Goal: Task Accomplishment & Management: Complete application form

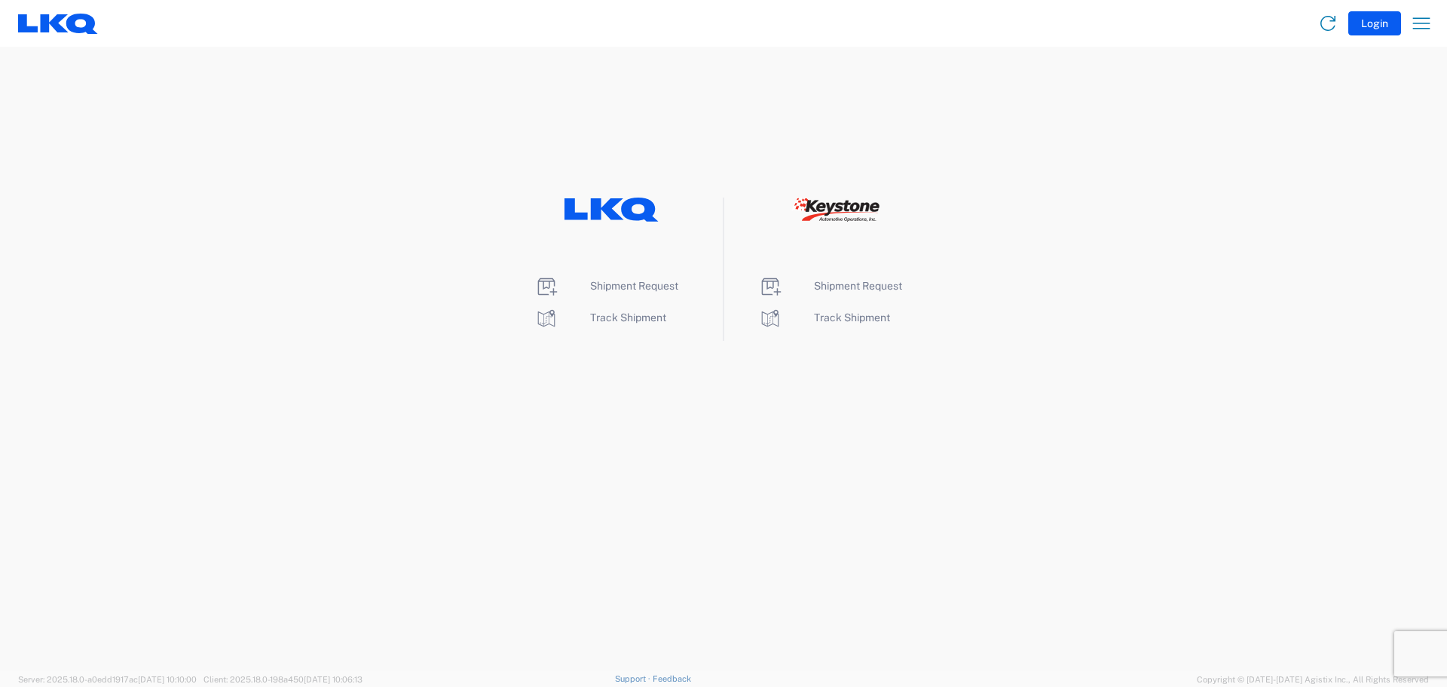
click at [596, 293] on li "Shipment Request" at bounding box center [611, 286] width 155 height 24
click at [600, 287] on span "Shipment Request" at bounding box center [634, 286] width 88 height 12
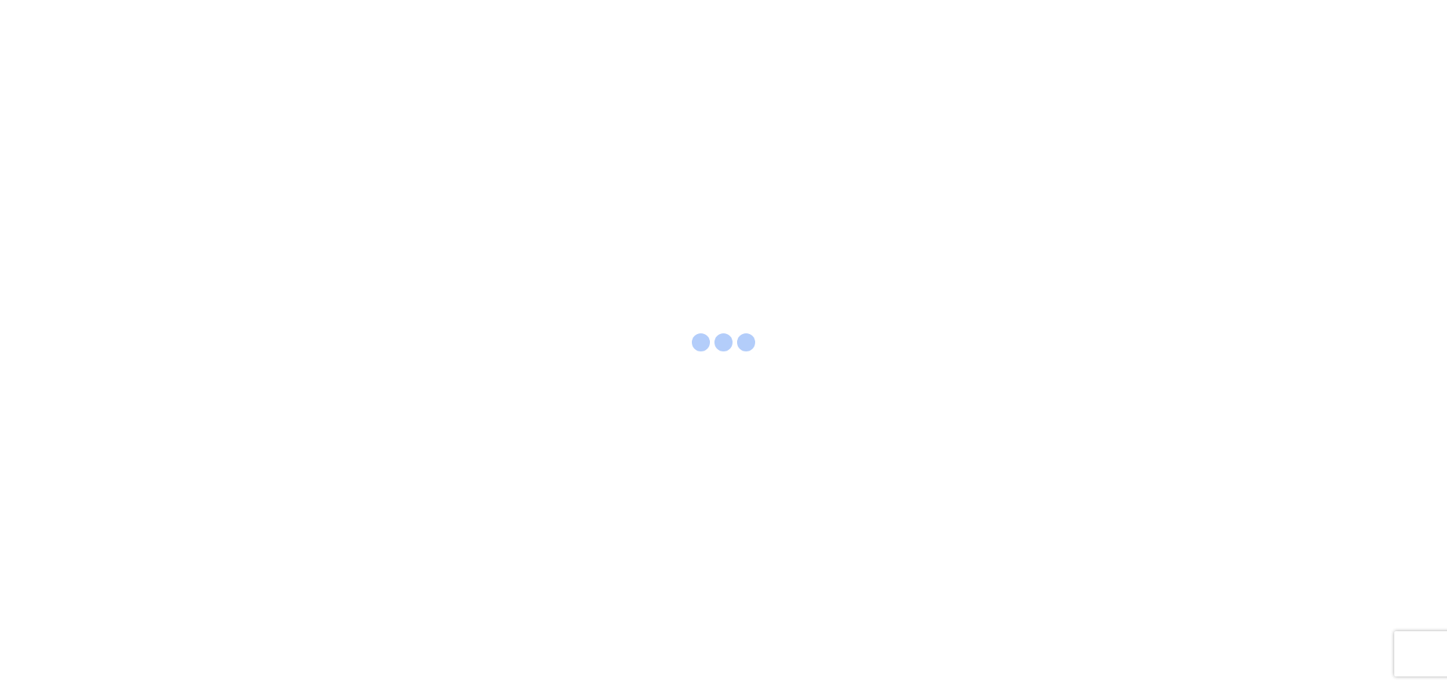
select select "FULL"
select select "LBS"
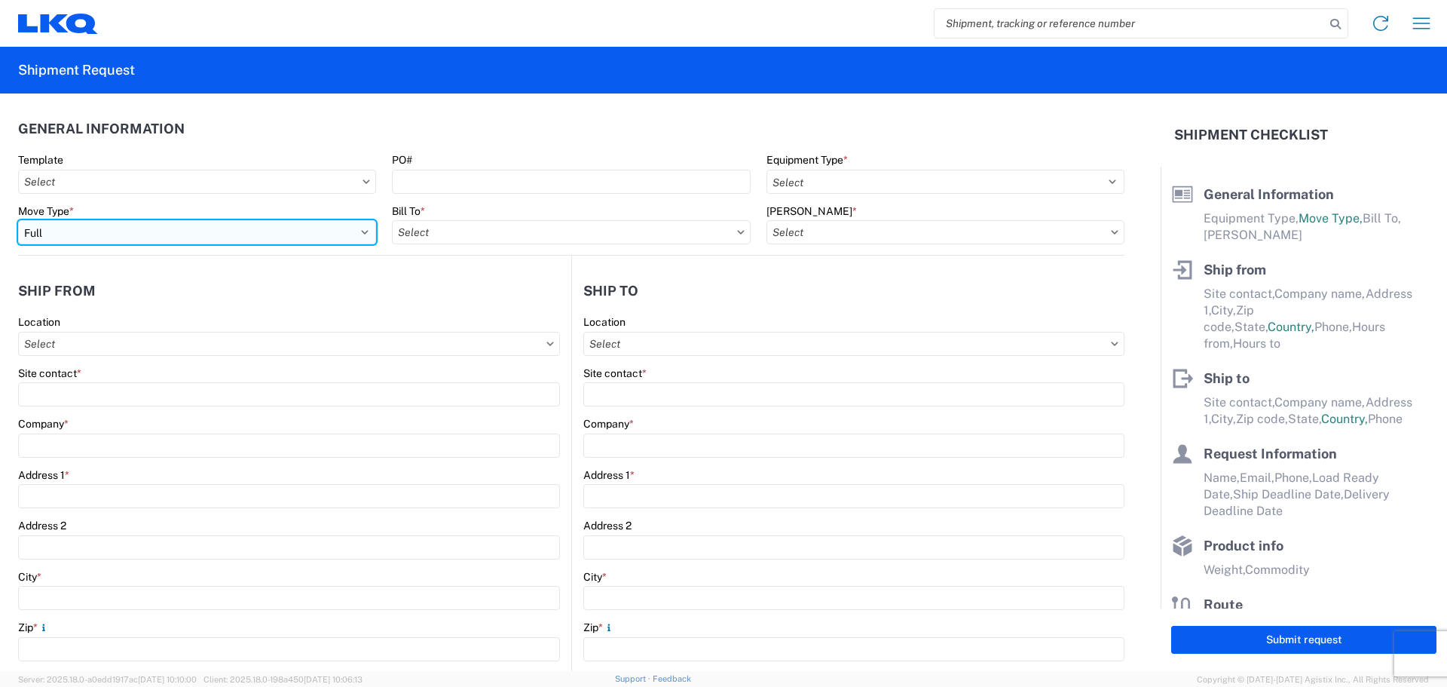
click at [267, 236] on select "Select Full Partial TL" at bounding box center [197, 232] width 358 height 24
select select "PARTIAL_TL"
click at [18, 220] on select "Select Full Partial TL" at bounding box center [197, 232] width 358 height 24
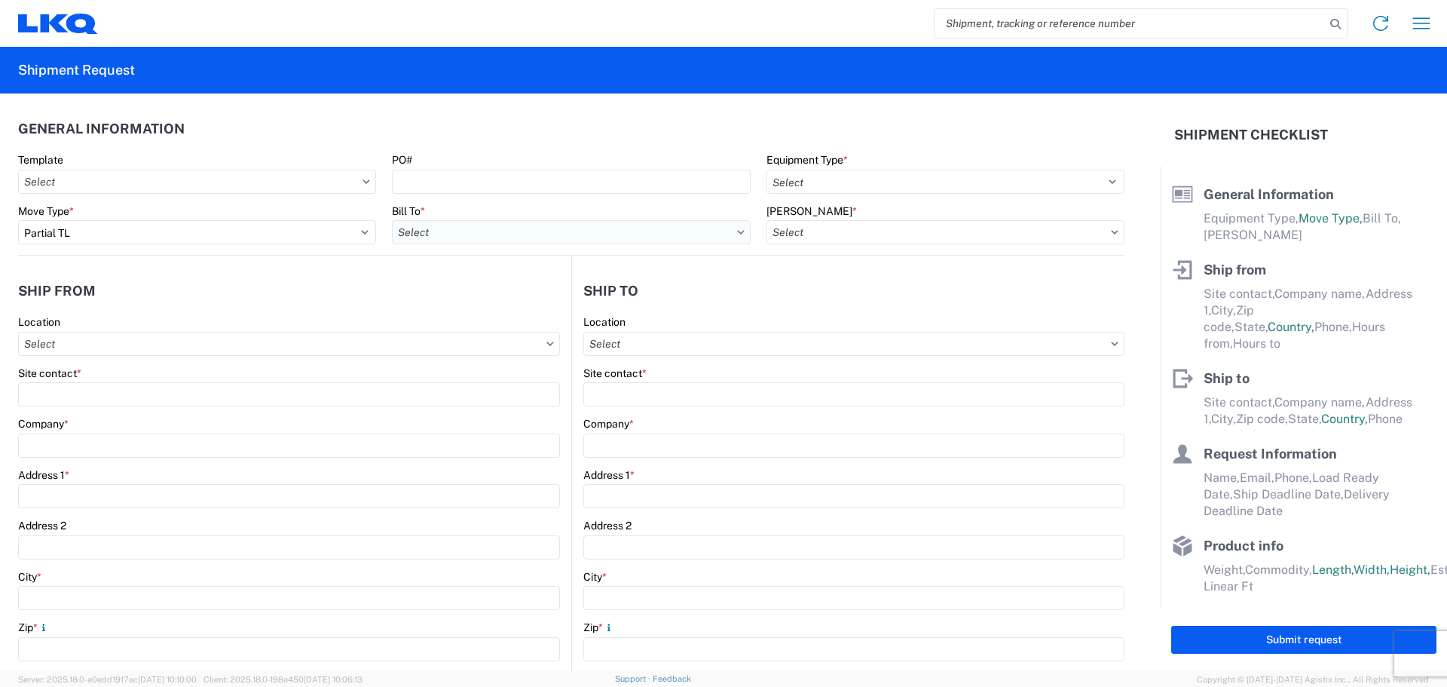
click at [488, 230] on input "Bill To *" at bounding box center [571, 232] width 358 height 24
type input "3021"
click at [492, 305] on div "3021 - Kansas City MO" at bounding box center [524, 299] width 264 height 24
type input "3021 - Kansas City MO"
click at [834, 238] on input "Bill Code *" at bounding box center [946, 232] width 358 height 24
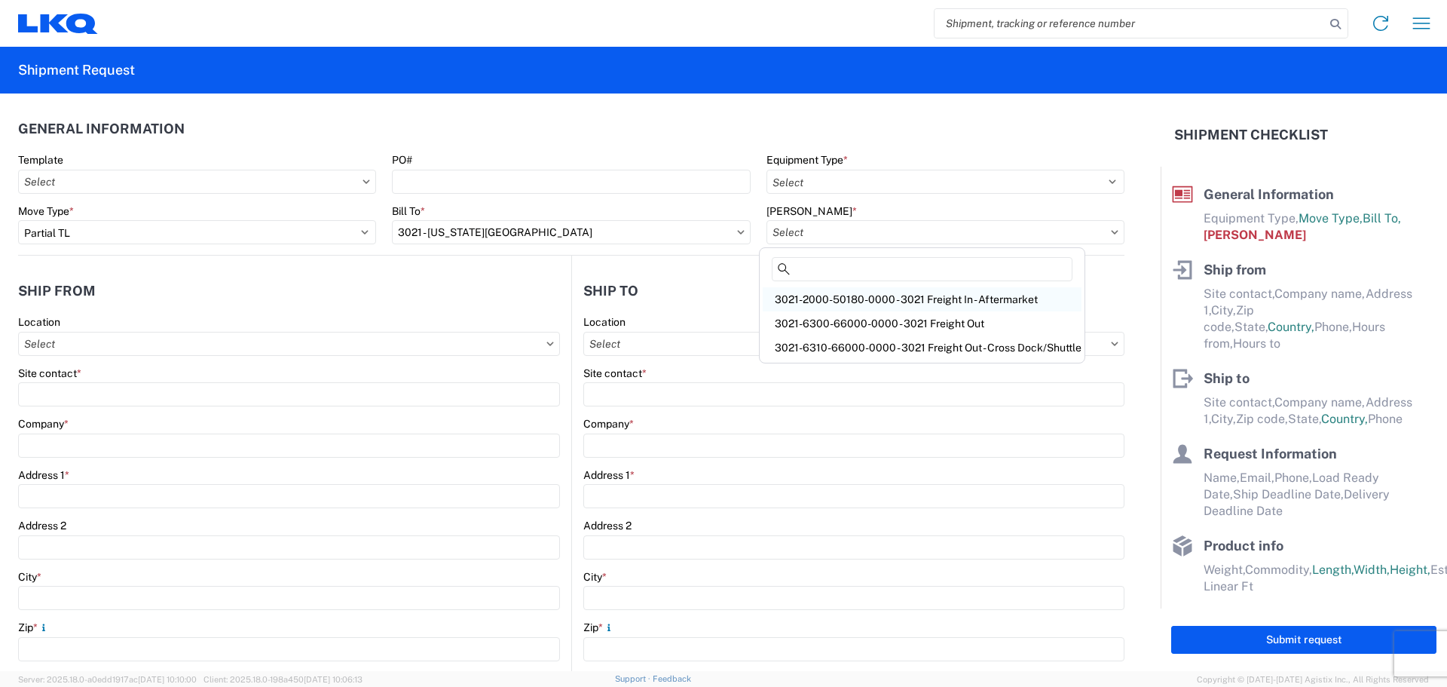
click at [852, 301] on div "3021-2000-50180-0000 - 3021 Freight In - Aftermarket" at bounding box center [922, 299] width 319 height 24
type input "3021-2000-50180-0000 - 3021 Freight In - Aftermarket"
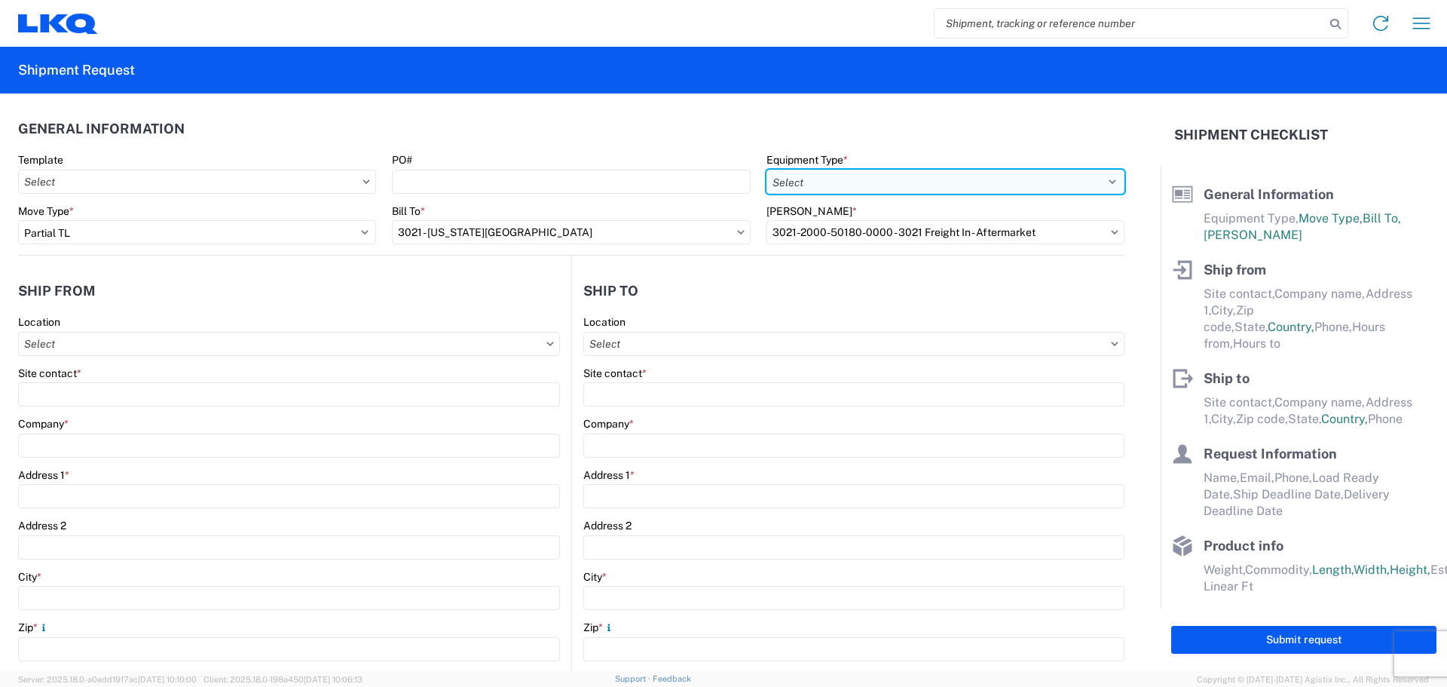
click at [838, 179] on select "Select 53’ Dry Van Flatbed Dropdeck (van) Lowboy (flatbed) Rail" at bounding box center [946, 182] width 358 height 24
select select "STDV"
click at [767, 170] on select "Select 53’ Dry Van Flatbed Dropdeck (van) Lowboy (flatbed) Rail" at bounding box center [946, 182] width 358 height 24
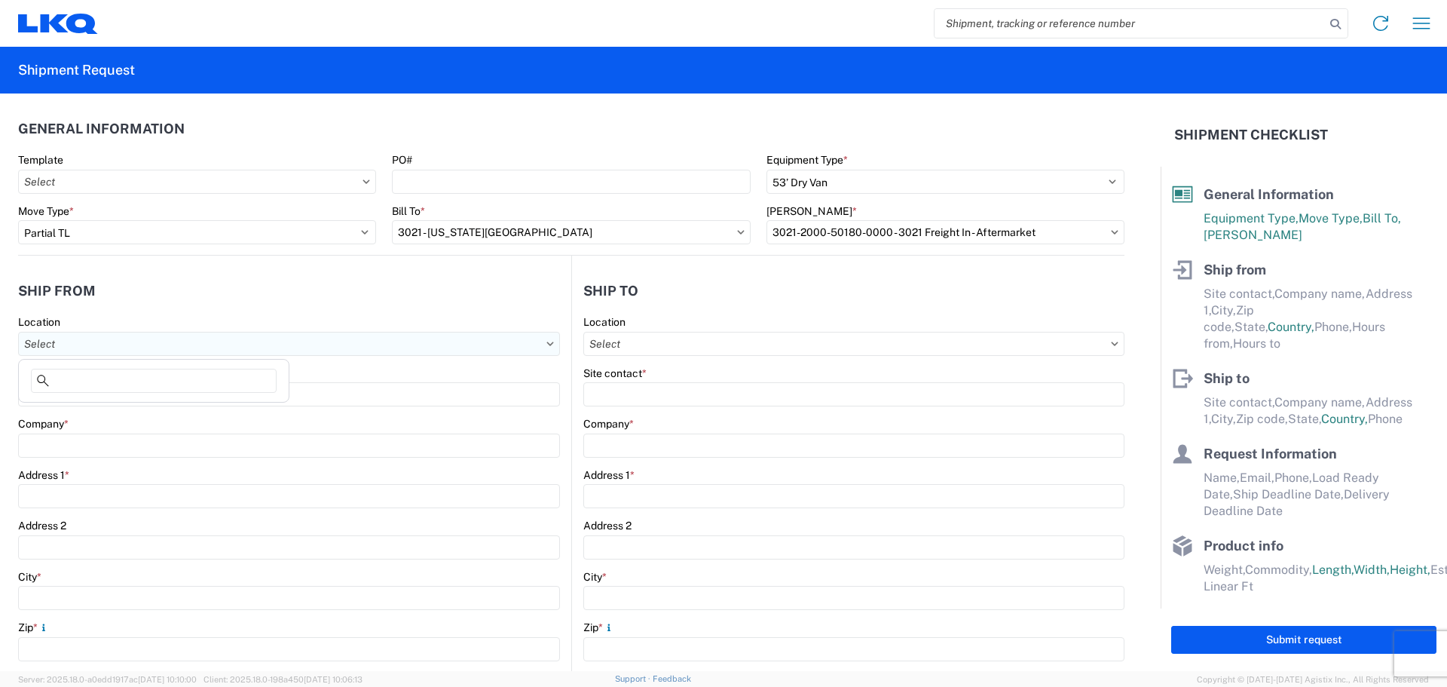
click at [124, 341] on input "Location" at bounding box center [289, 344] width 542 height 24
type input "3021"
click at [97, 412] on div "3021 - Kansas City MO" at bounding box center [154, 411] width 264 height 24
type input "3021 - Kansas City MO"
type input "LKQ Corporation"
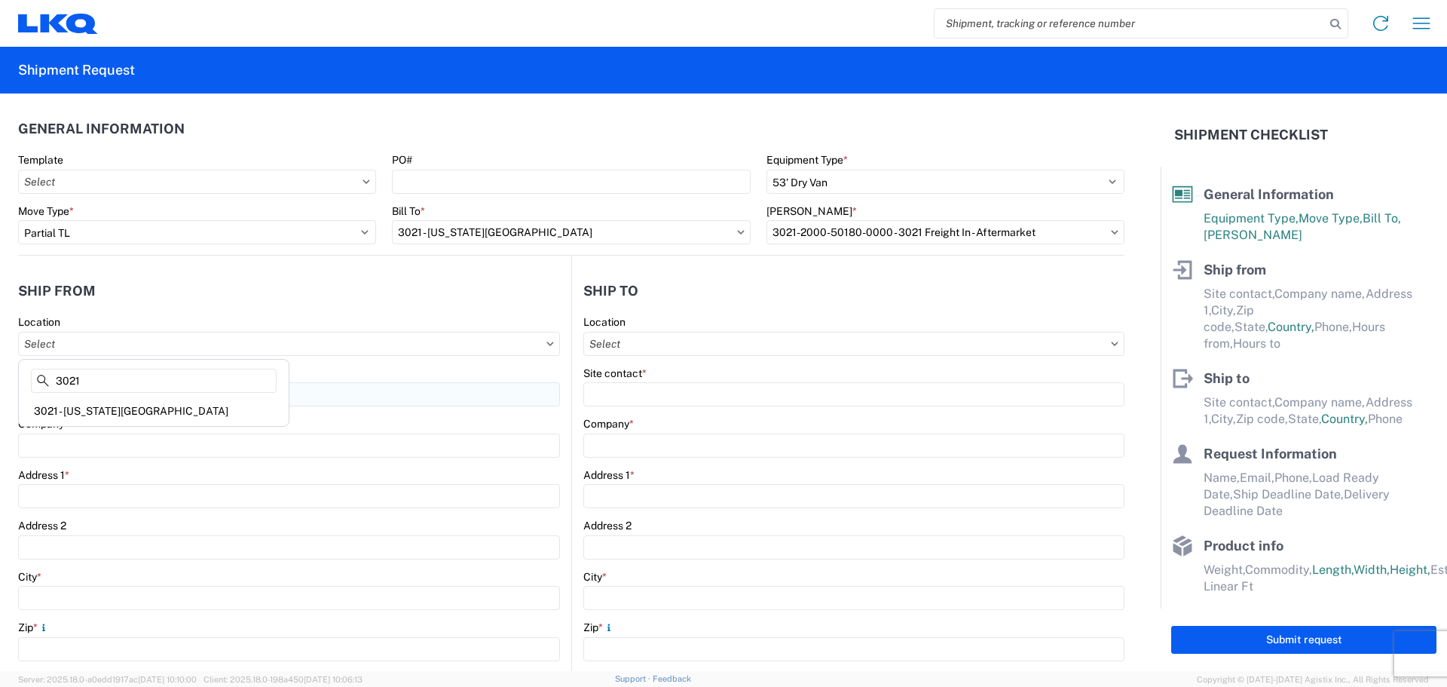
type input "24550 West 43rd Street"
type input "Suite 100"
type input "Shawnee"
type input "66226"
select select "KS"
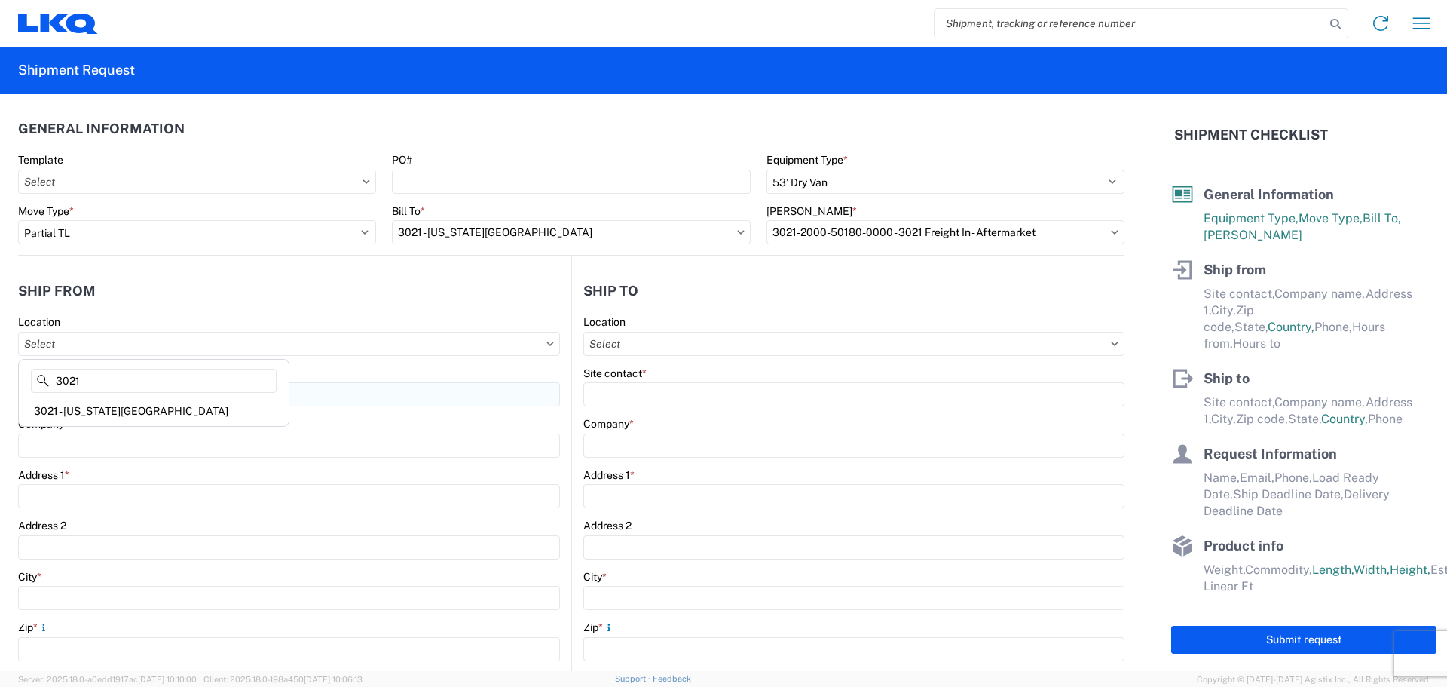
select select "US"
type input "913-982-4221"
type input "07:00"
type input "21:00"
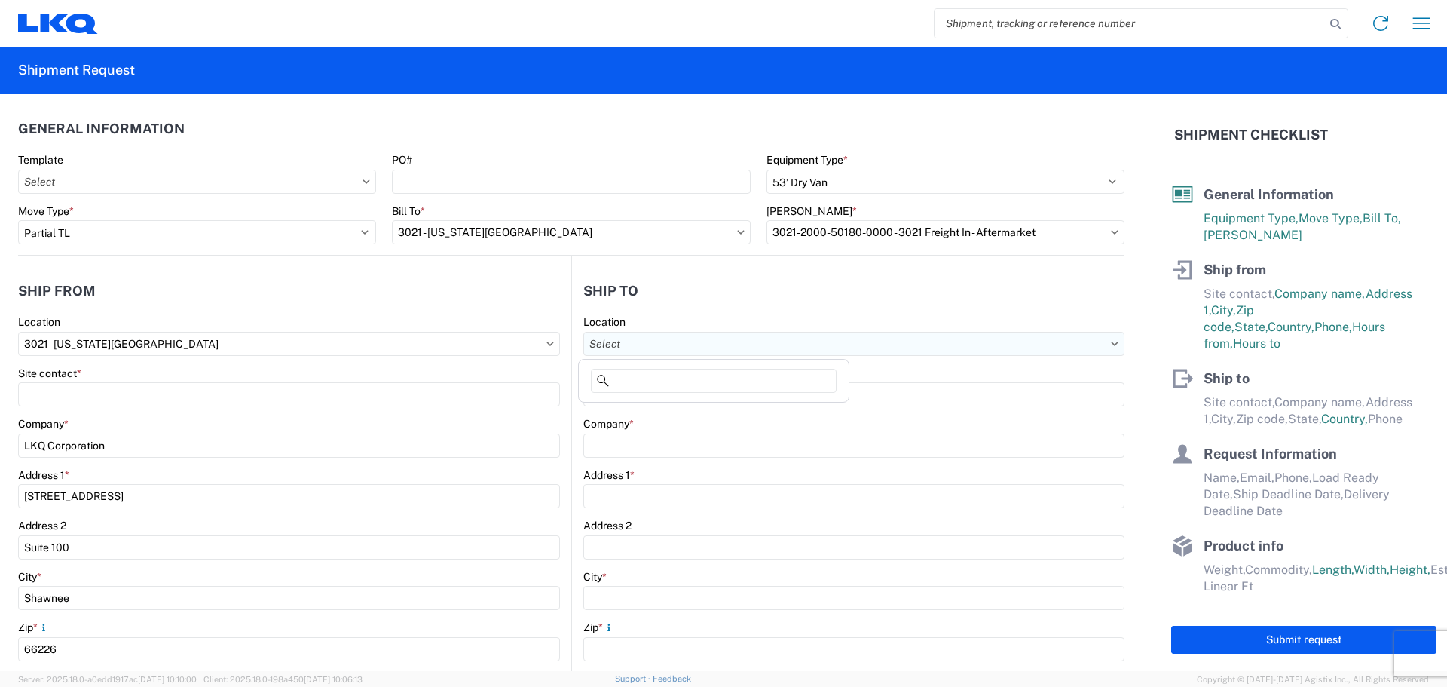
click at [641, 344] on input "Location" at bounding box center [853, 344] width 541 height 24
type input "3112"
click at [635, 412] on div "3112 - Baton Rouge LA (112)" at bounding box center [714, 411] width 264 height 24
type input "3112 - Baton Rouge LA (112)"
type input "LKQ Corporation"
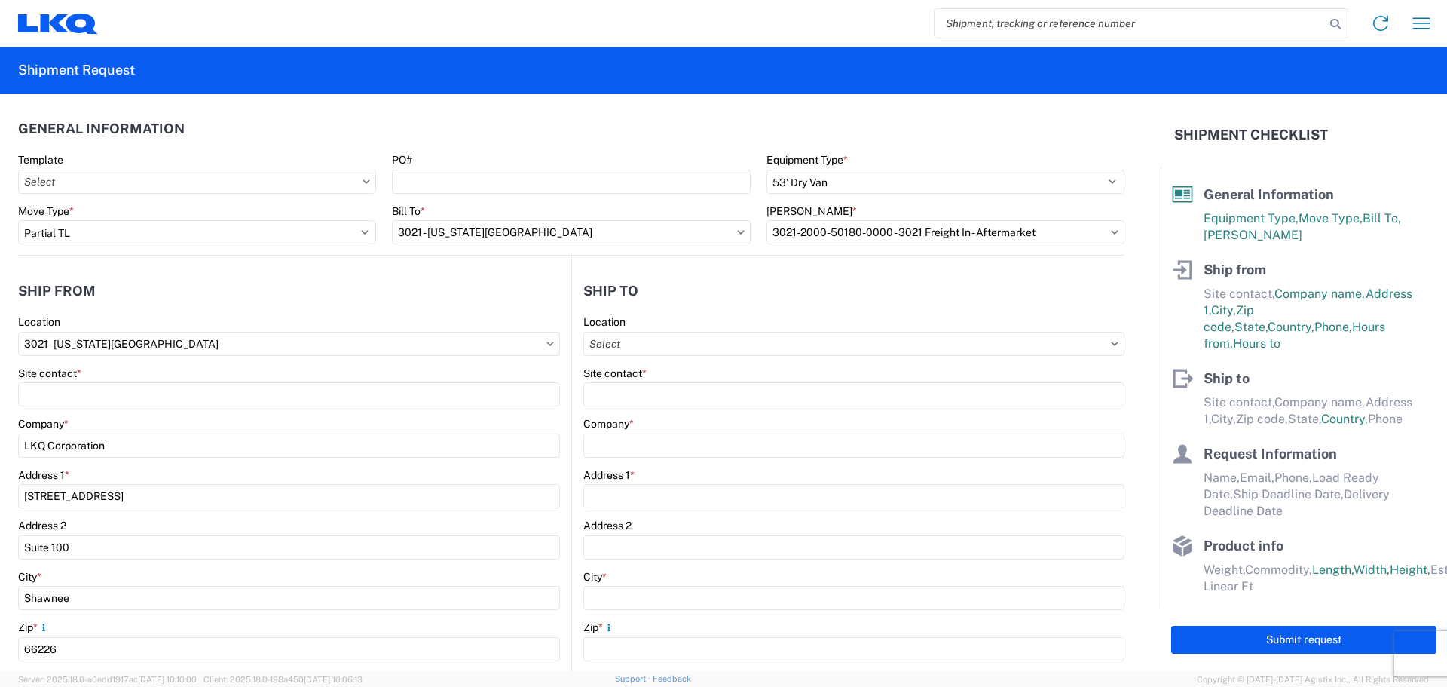
type input "1944 Commercial Drive"
type input "Port Allen"
type input "70767"
select select "US"
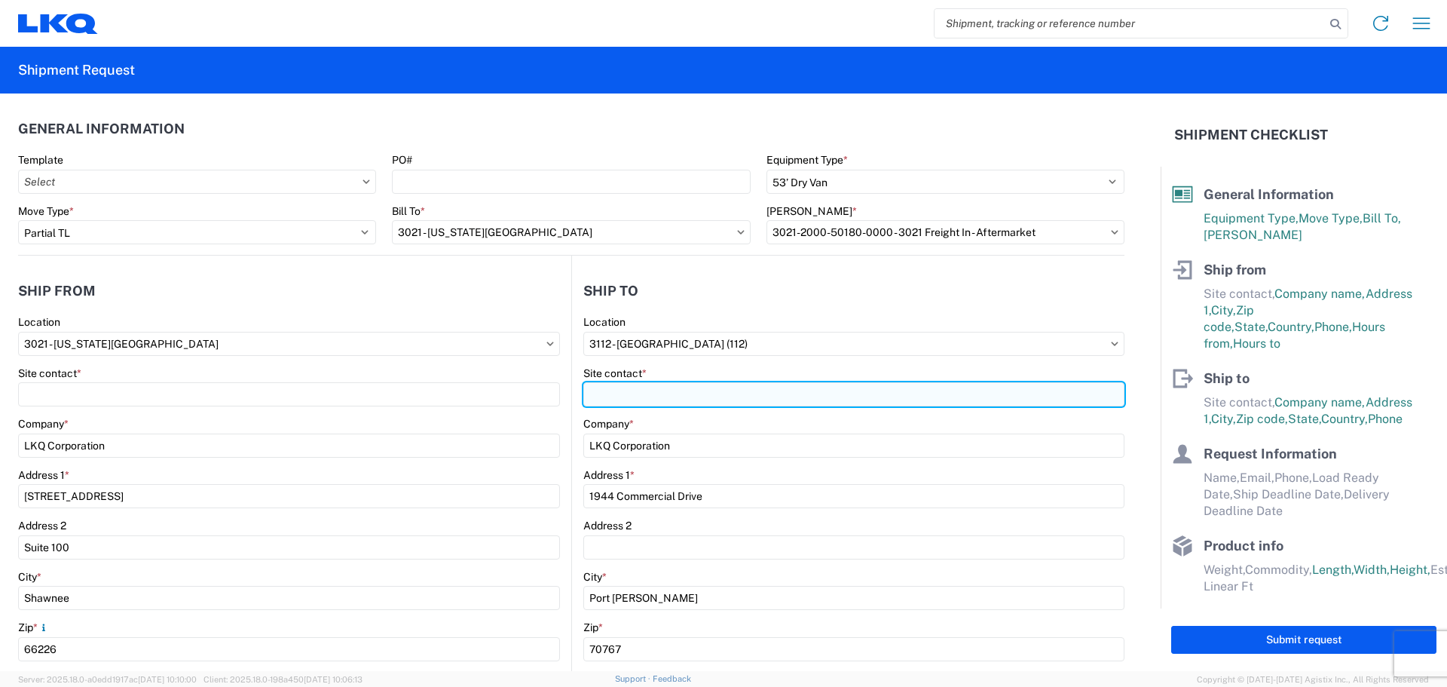
click at [635, 396] on input "Site contact *" at bounding box center [853, 394] width 541 height 24
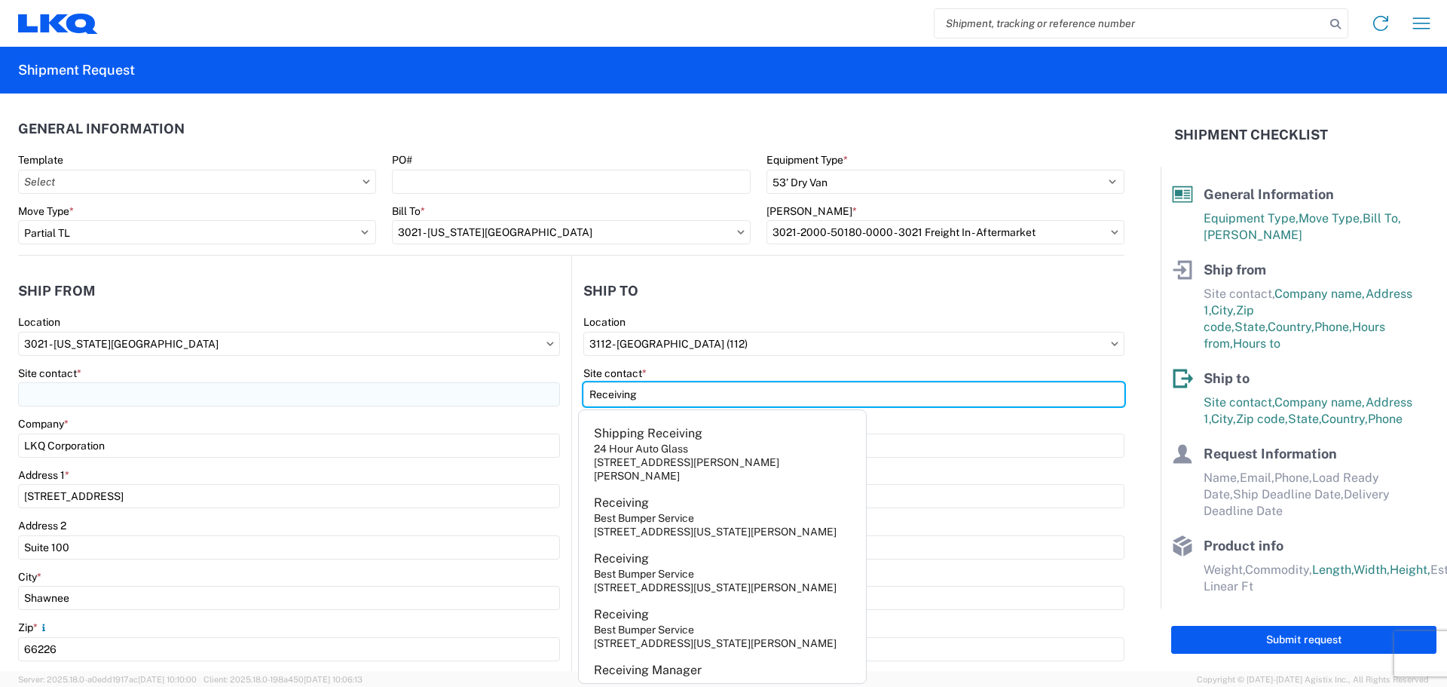
type input "Receiving"
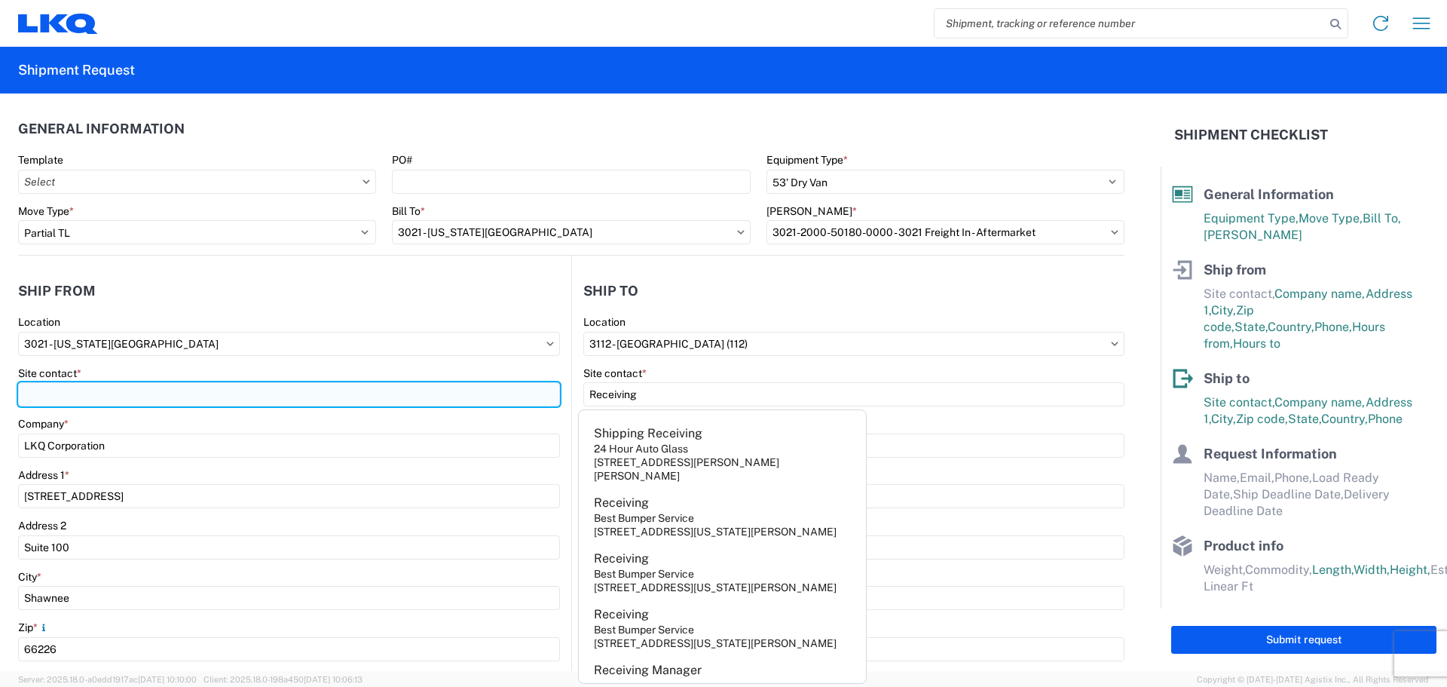
click at [516, 394] on input "Site contact *" at bounding box center [289, 394] width 542 height 24
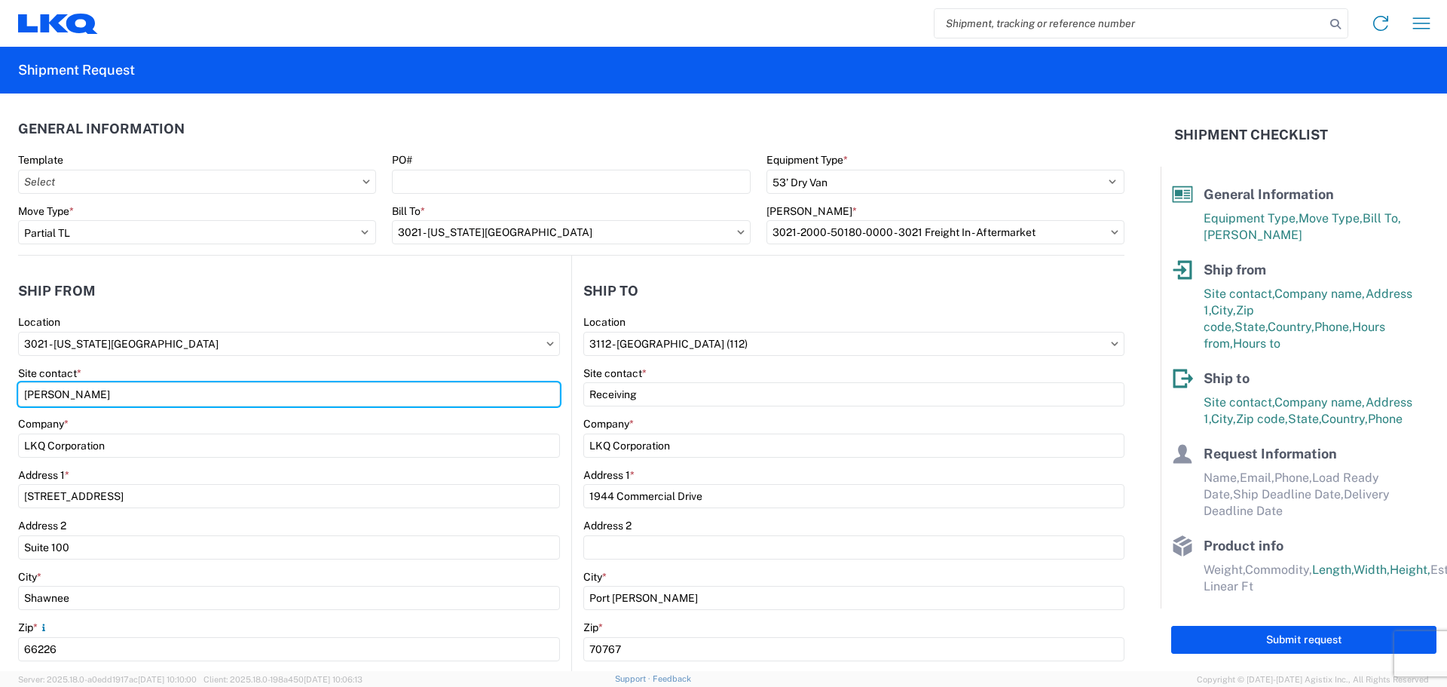
type input "Margaret I. Harris"
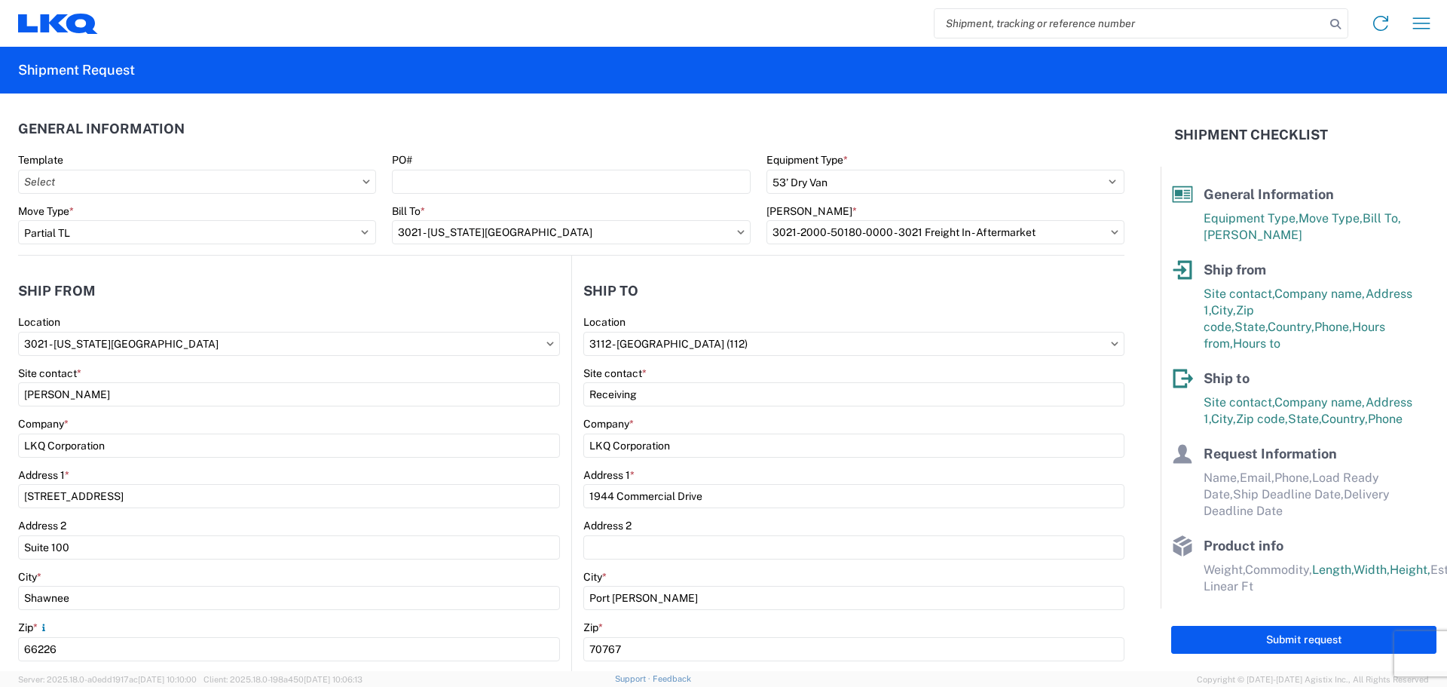
click at [502, 283] on header "Ship from" at bounding box center [294, 291] width 553 height 34
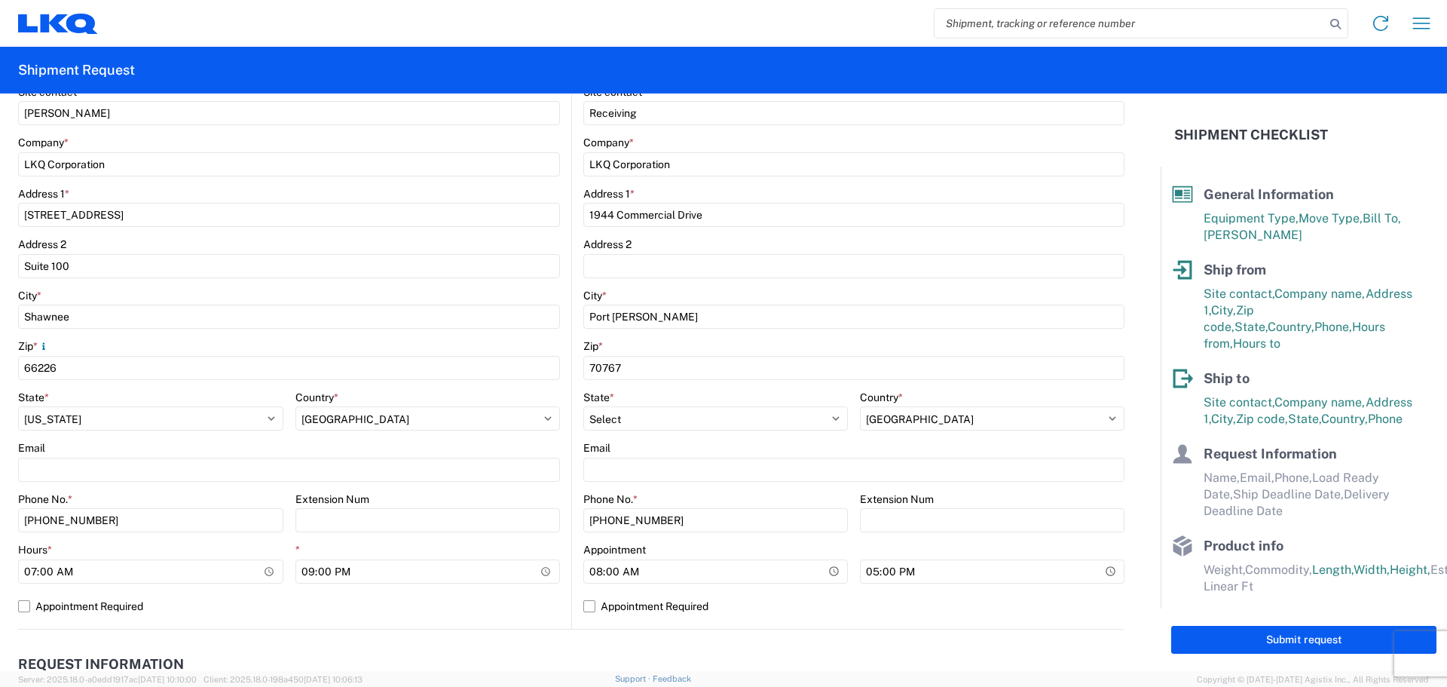
scroll to position [301, 0]
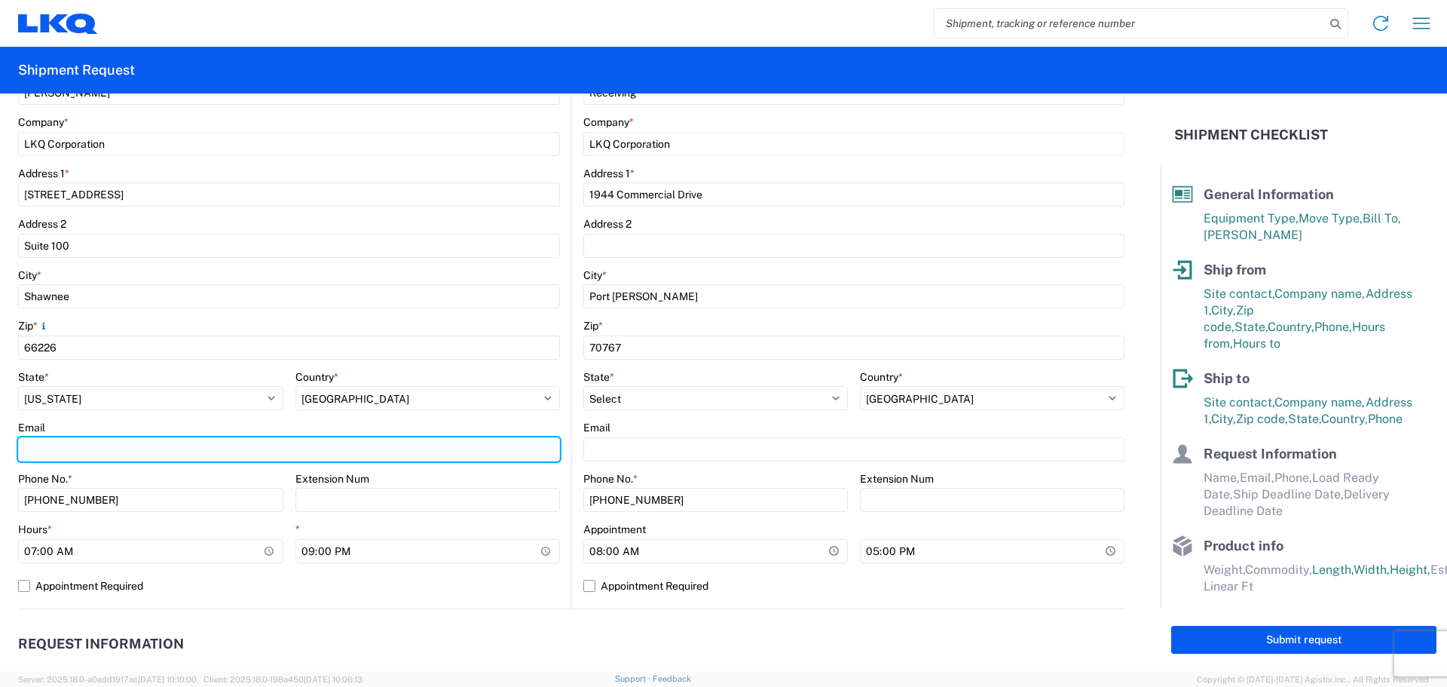
click at [104, 455] on input "Email" at bounding box center [289, 449] width 542 height 24
type input "miharris@lkqcorp.com"
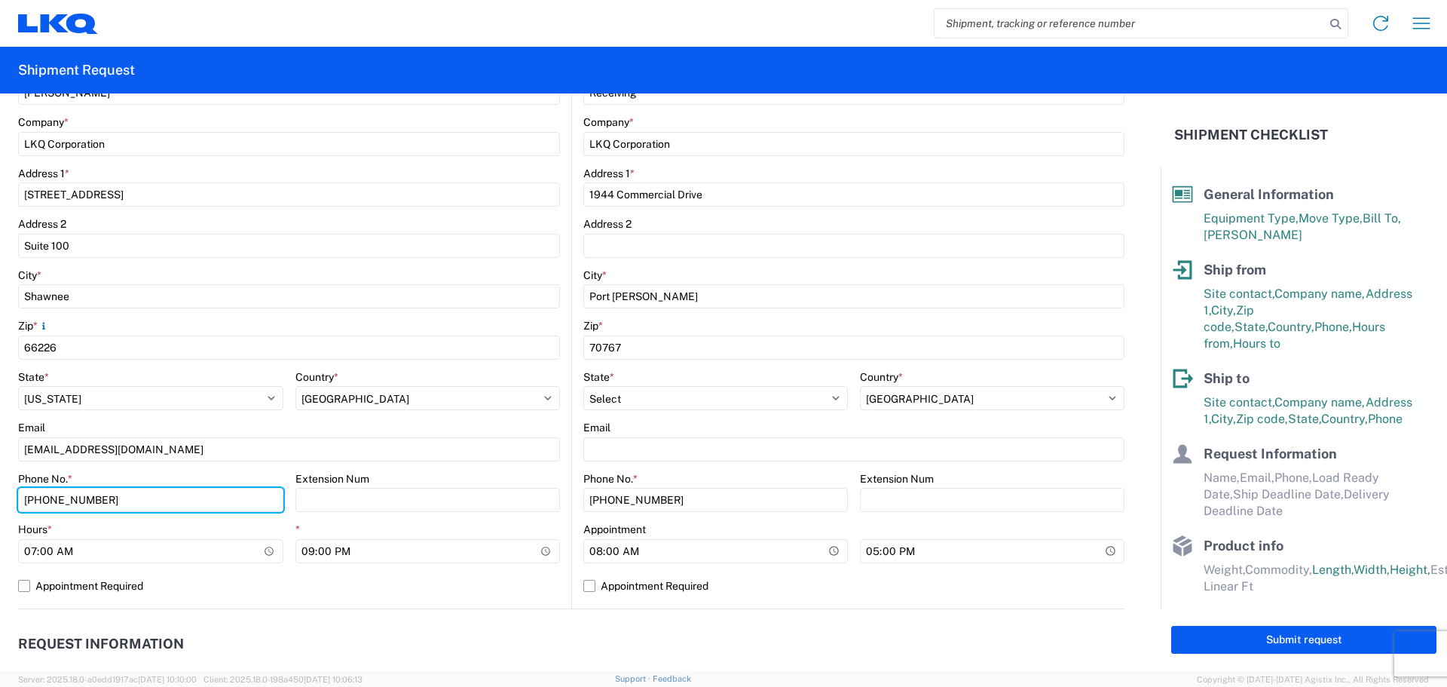
type input "660-233-3026"
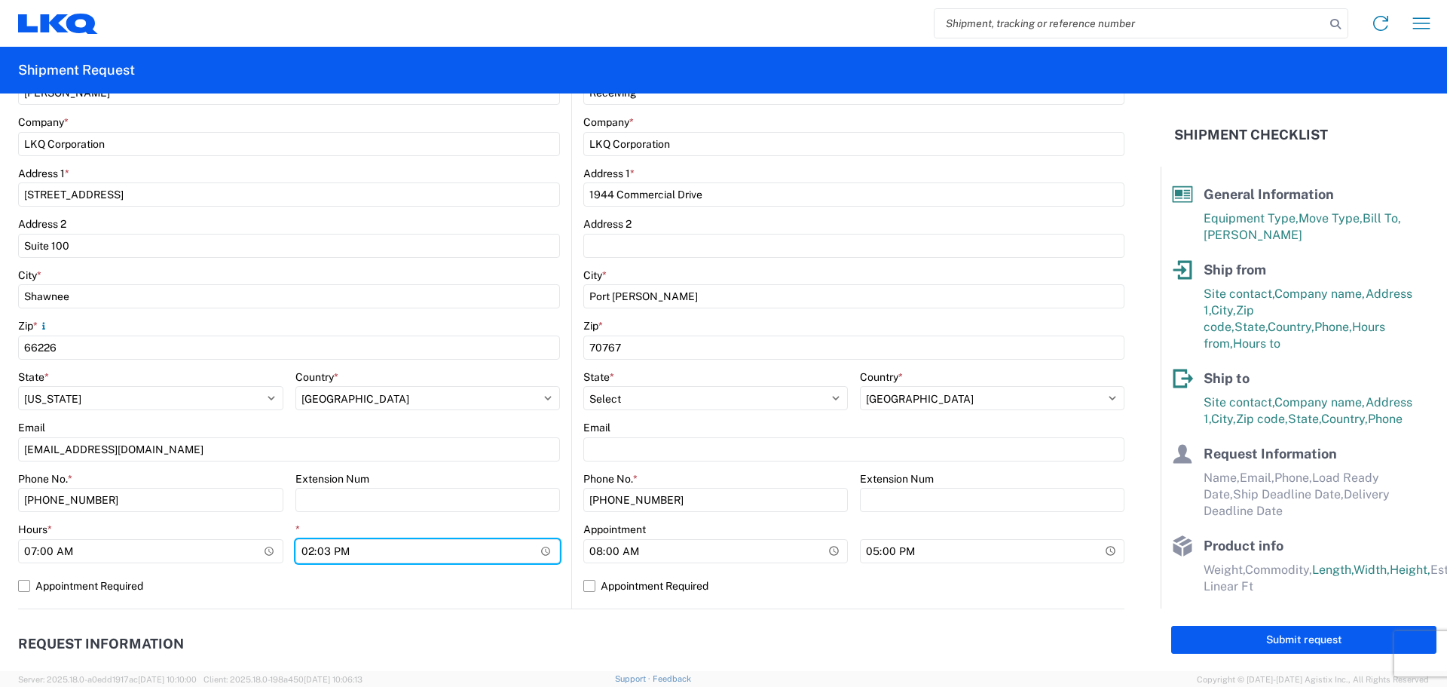
type input "14:30"
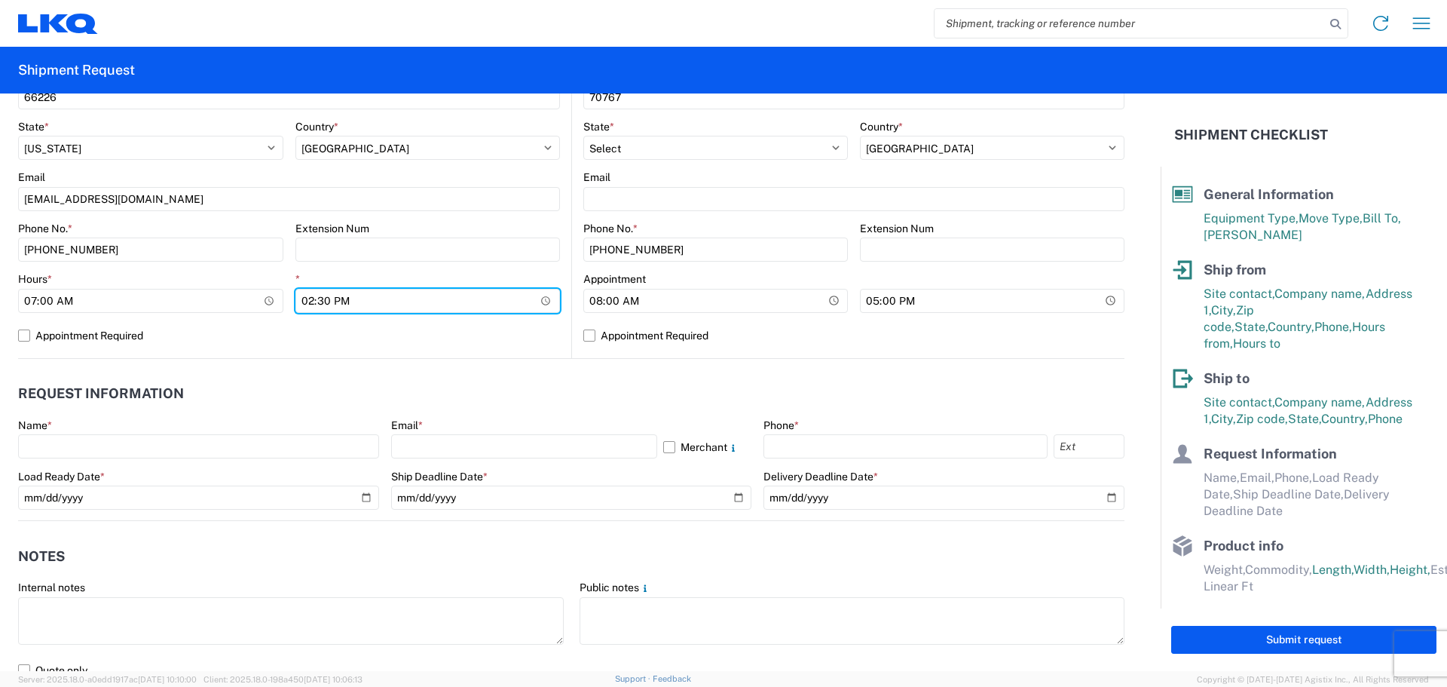
scroll to position [603, 0]
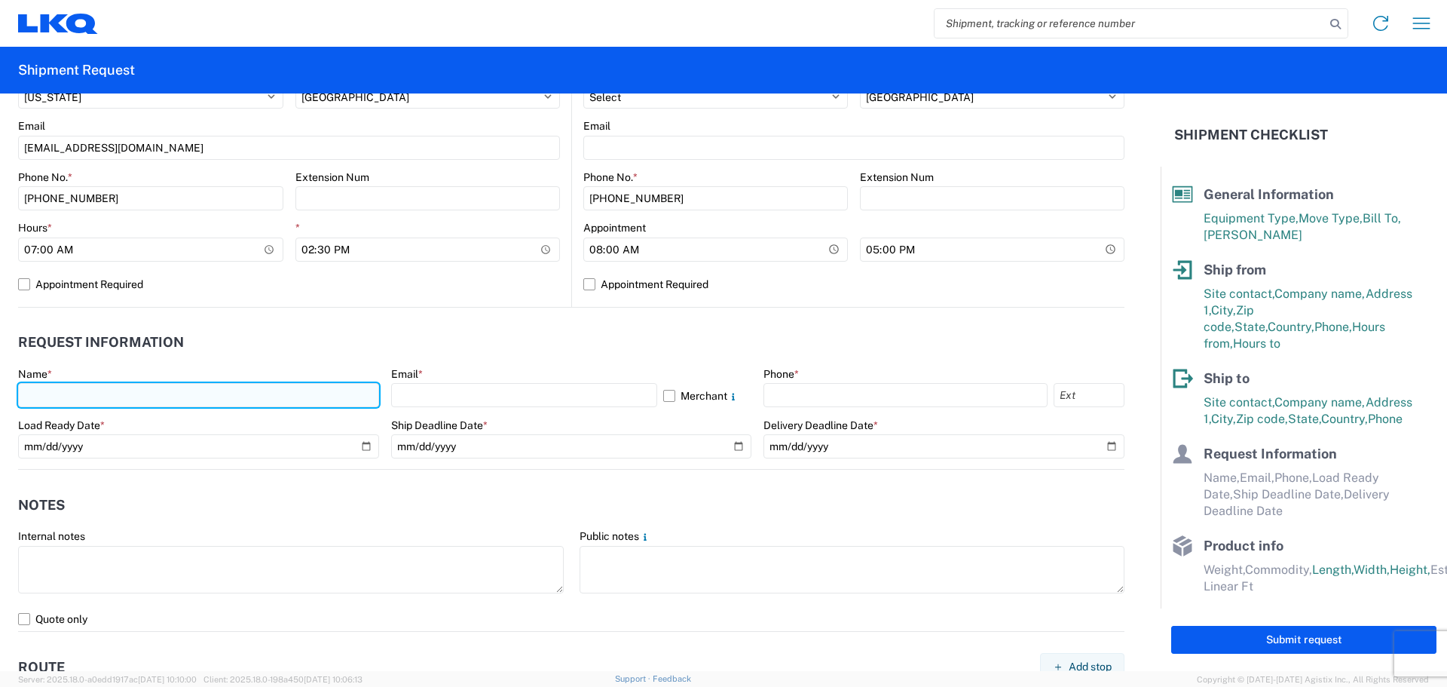
click at [40, 391] on input "text" at bounding box center [198, 395] width 361 height 24
type input "Margaret I. Harris"
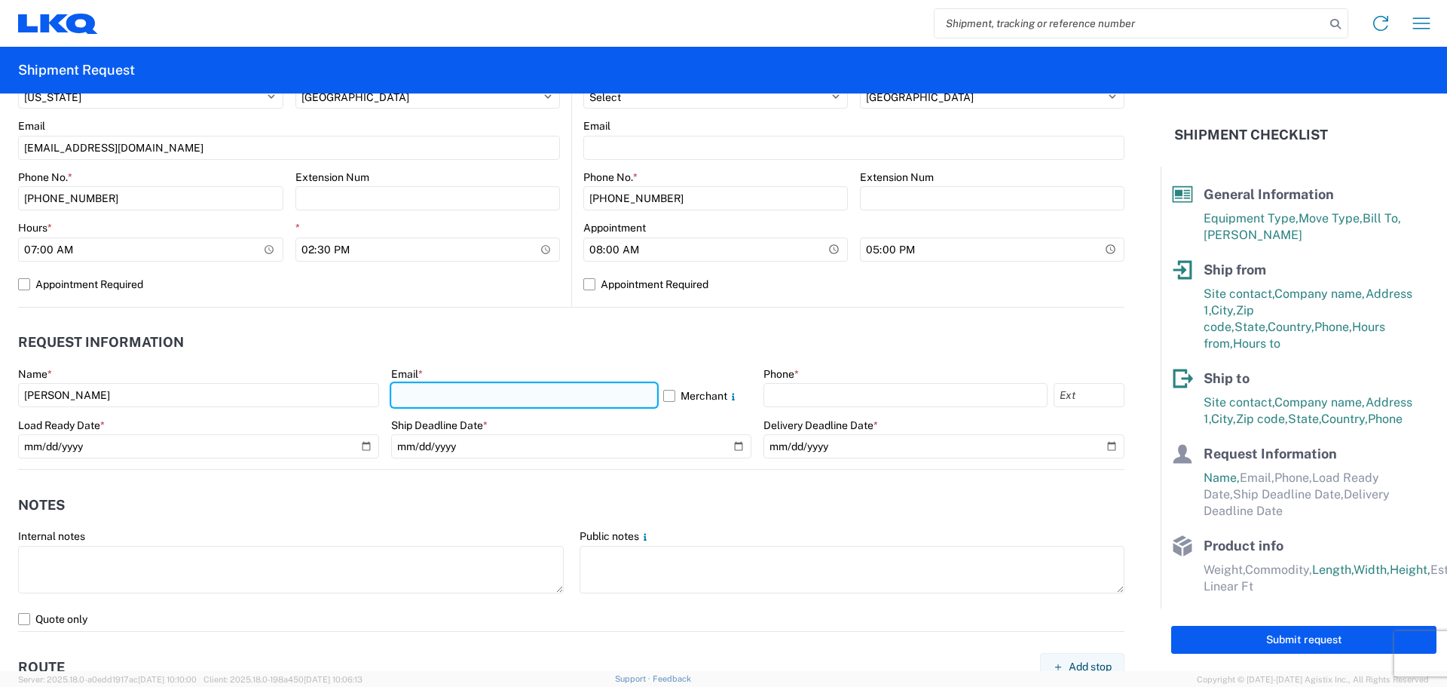
drag, startPoint x: 492, startPoint y: 393, endPoint x: 504, endPoint y: 407, distance: 18.2
click at [492, 393] on input "text" at bounding box center [524, 395] width 266 height 24
type input "miharris@lkqcorp.com"
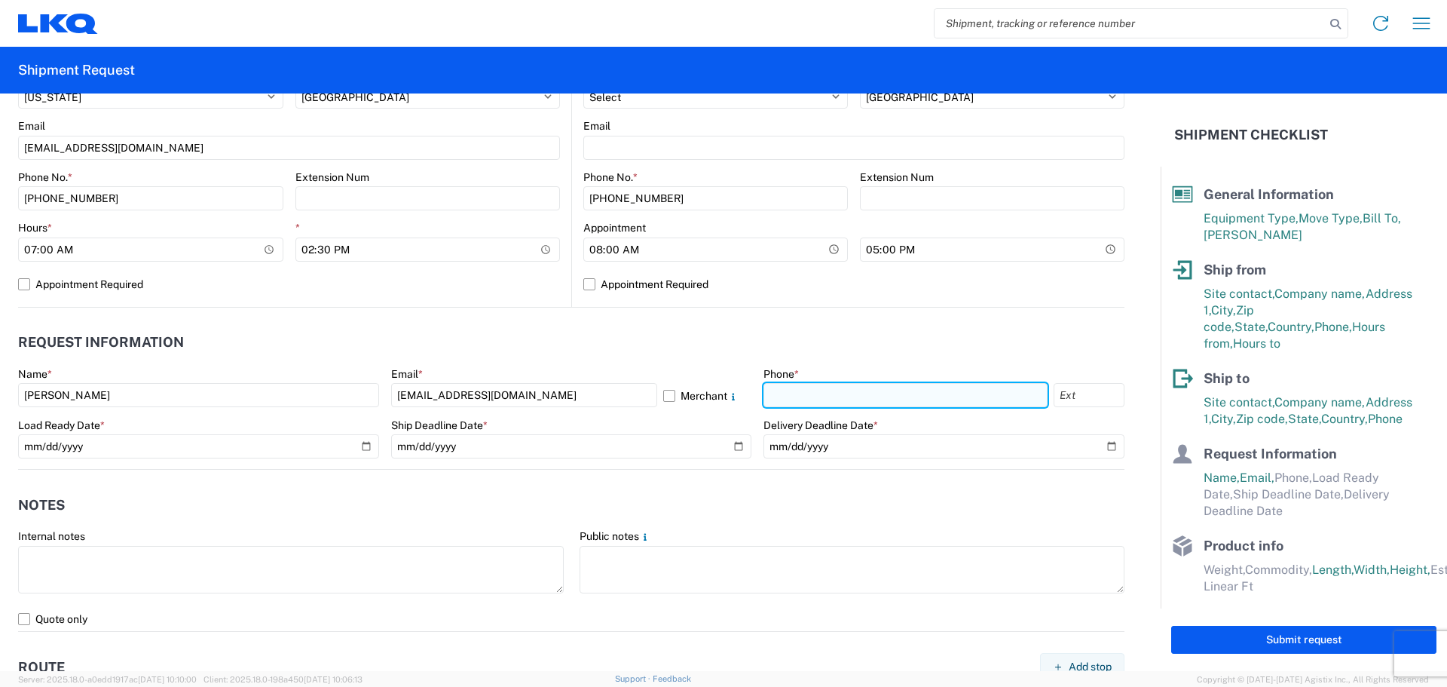
drag, startPoint x: 839, startPoint y: 396, endPoint x: 853, endPoint y: 407, distance: 17.8
click at [839, 396] on input "text" at bounding box center [906, 395] width 284 height 24
type input "660-233-3026"
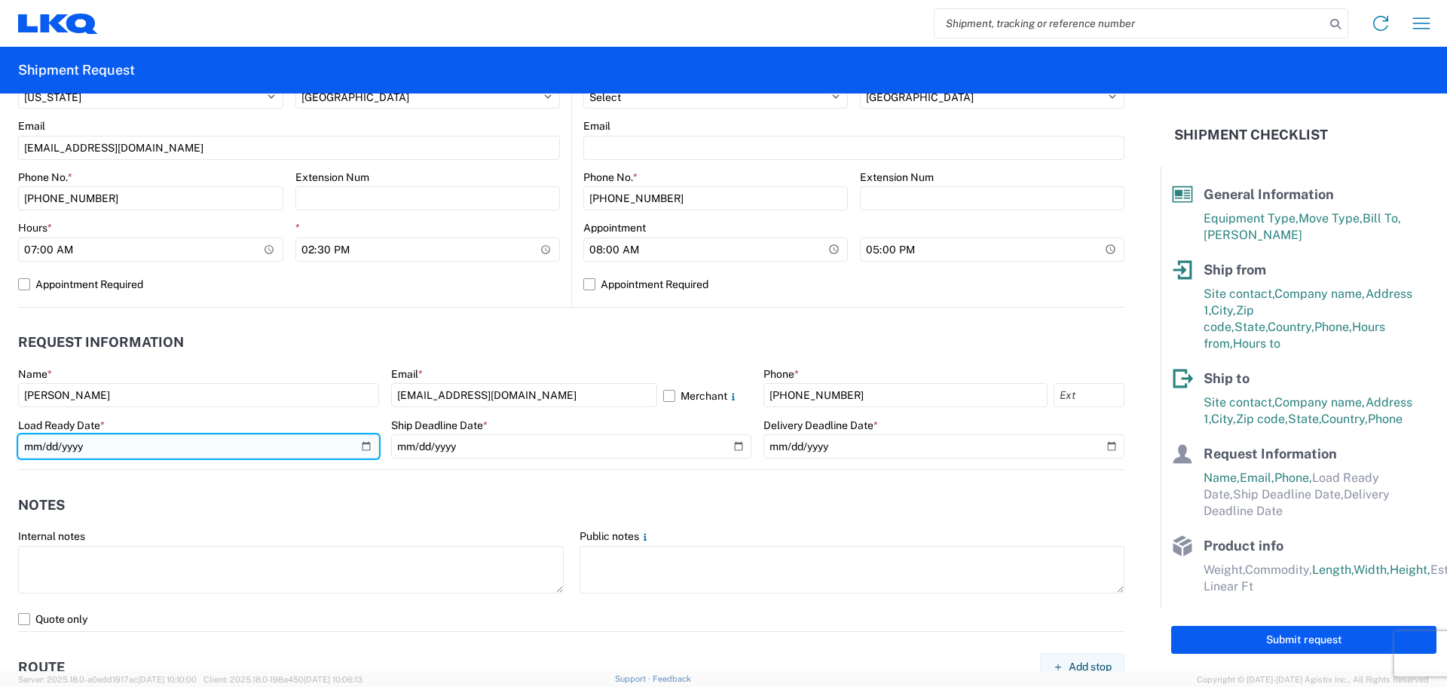
click at [357, 445] on input "date" at bounding box center [198, 446] width 361 height 24
type input "2025-09-05"
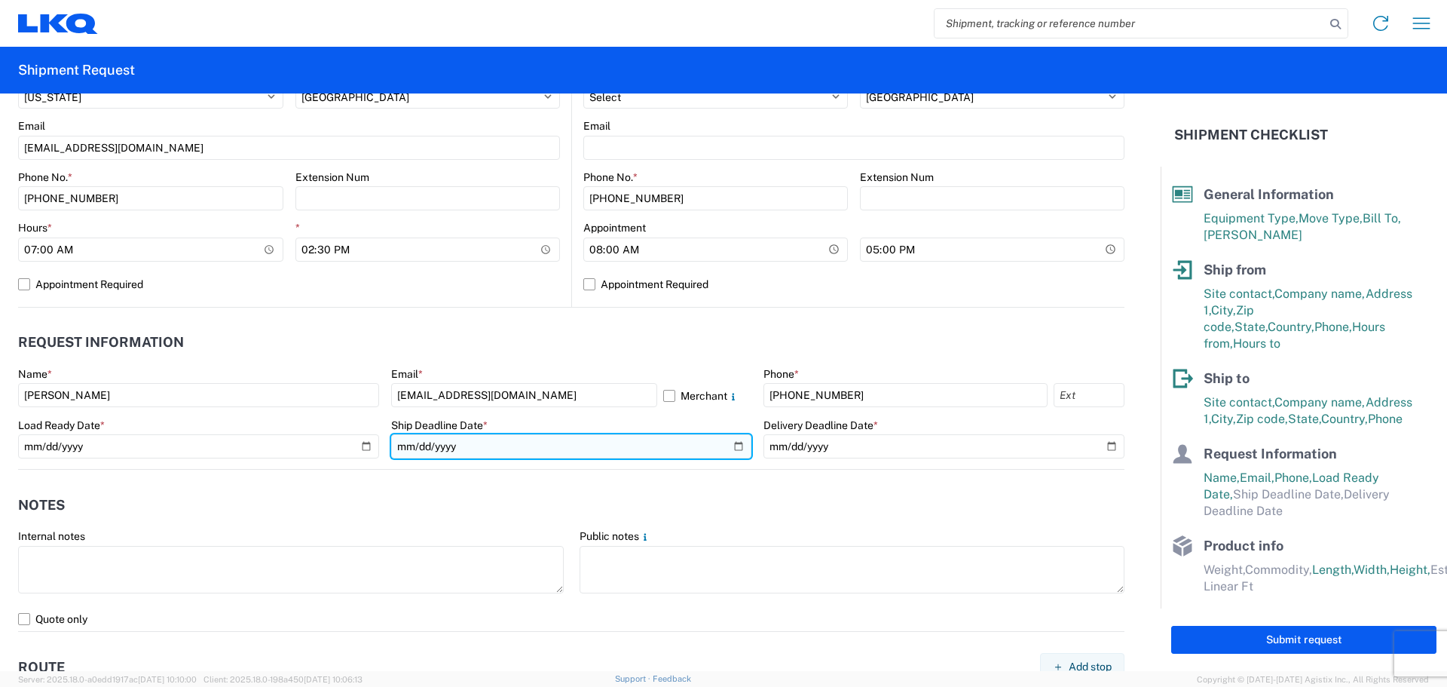
click at [732, 448] on input "date" at bounding box center [571, 446] width 361 height 24
type input "2025-09-05"
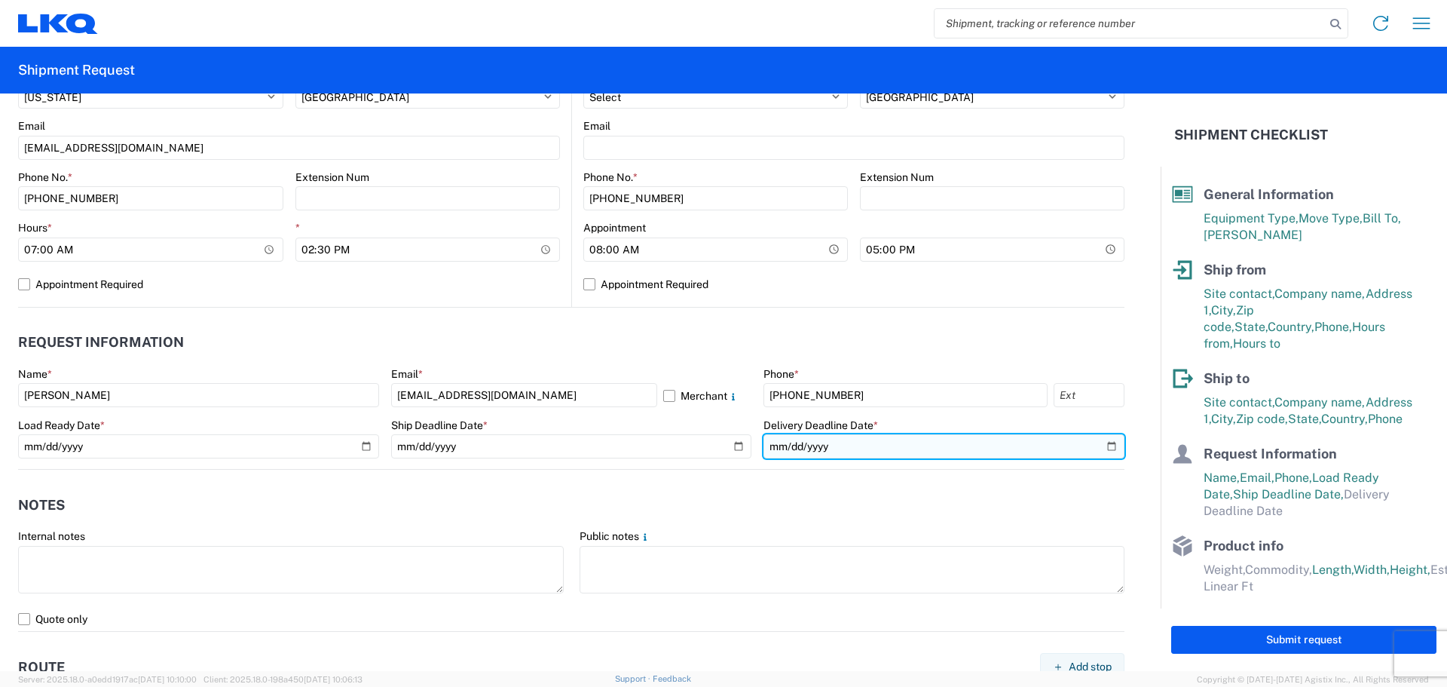
click at [1100, 447] on input "date" at bounding box center [944, 446] width 361 height 24
type input "2025-09-11"
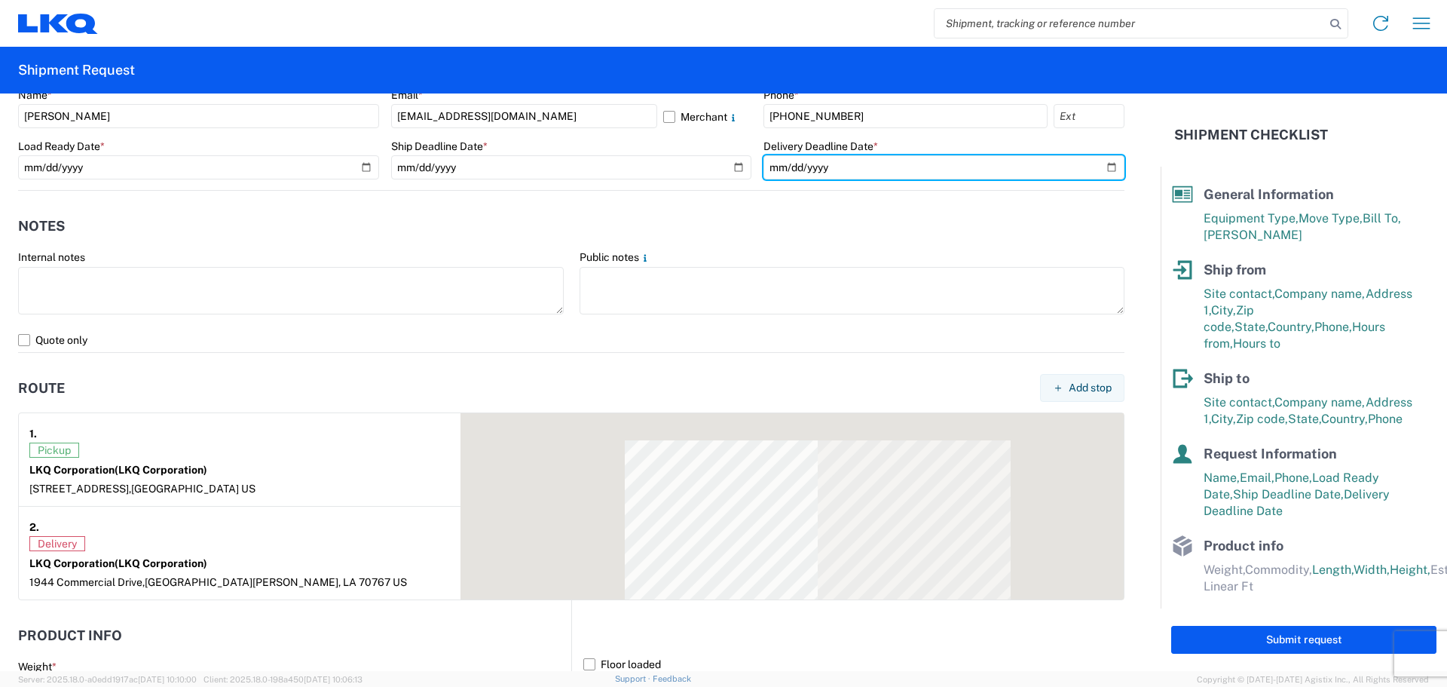
scroll to position [904, 0]
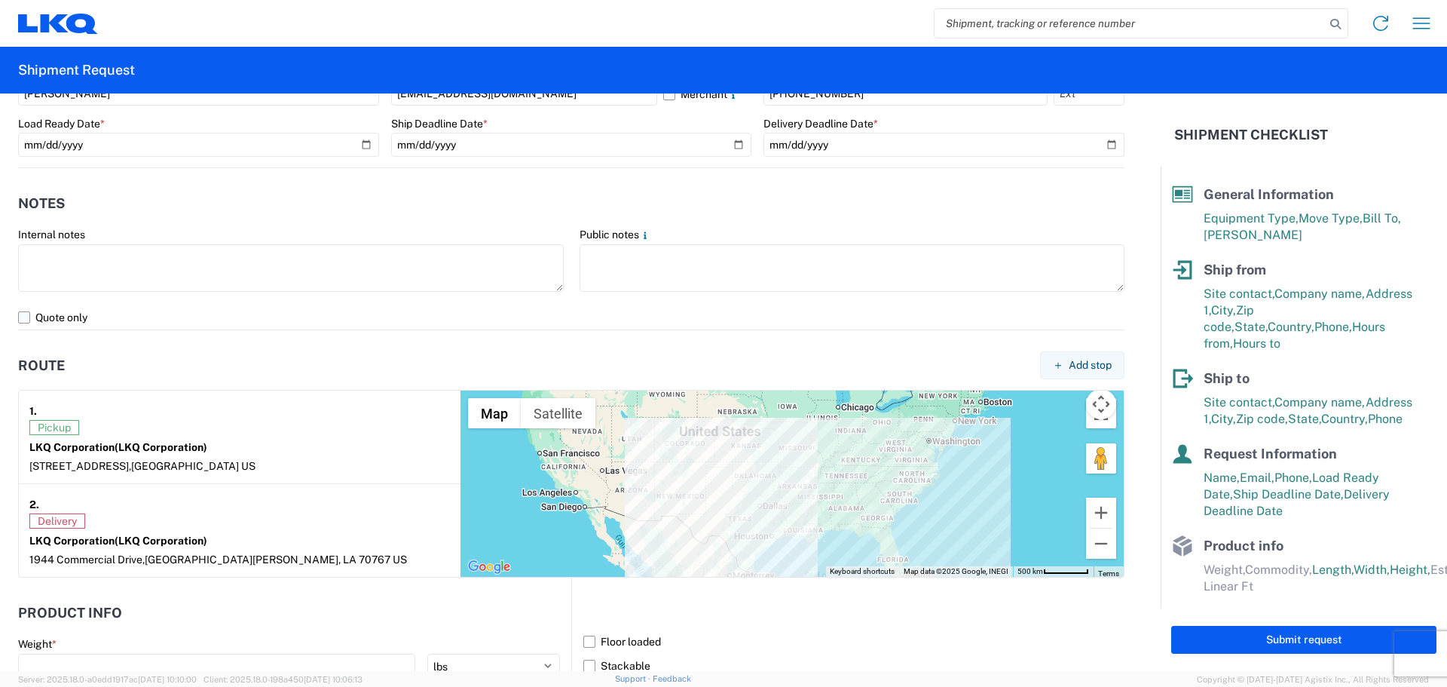
drag, startPoint x: 23, startPoint y: 320, endPoint x: 113, endPoint y: 313, distance: 90.7
click at [23, 320] on label "Quote only" at bounding box center [571, 317] width 1106 height 24
click at [0, 0] on input "Quote only" at bounding box center [0, 0] width 0 height 0
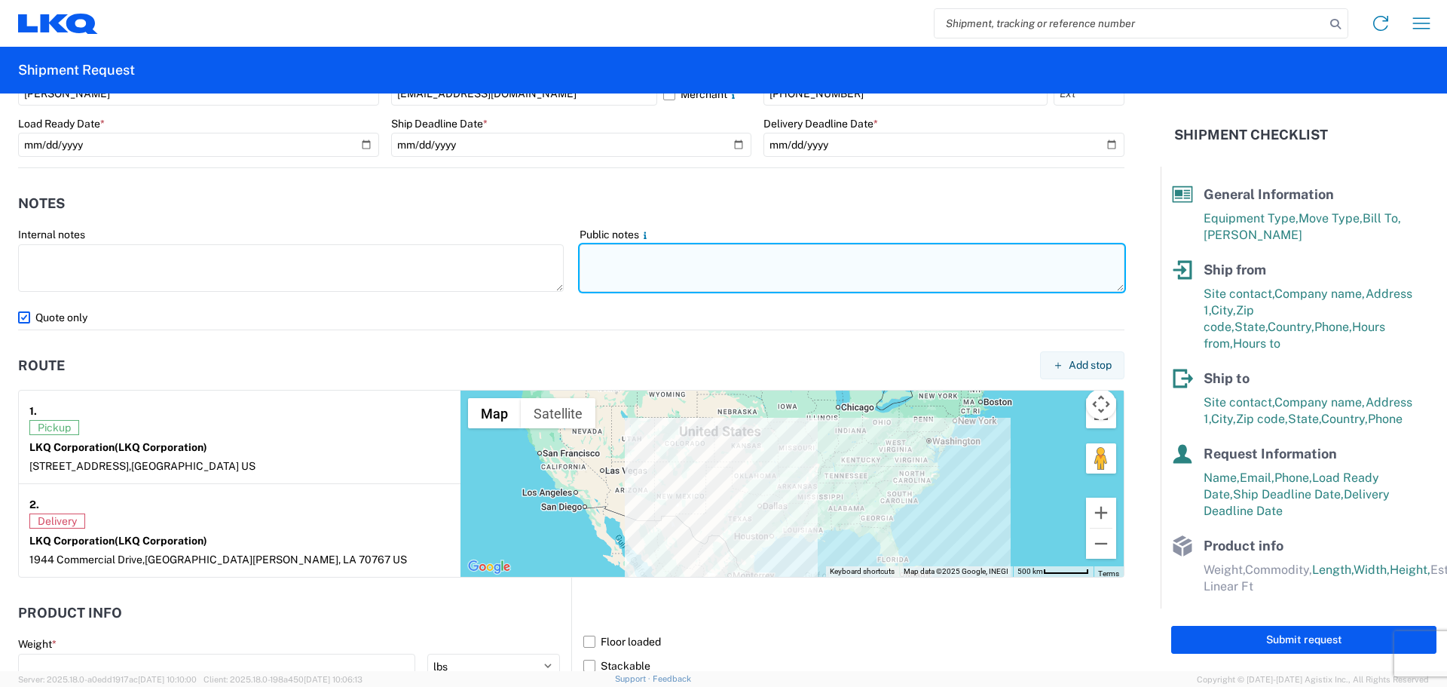
click at [617, 272] on textarea at bounding box center [853, 267] width 546 height 47
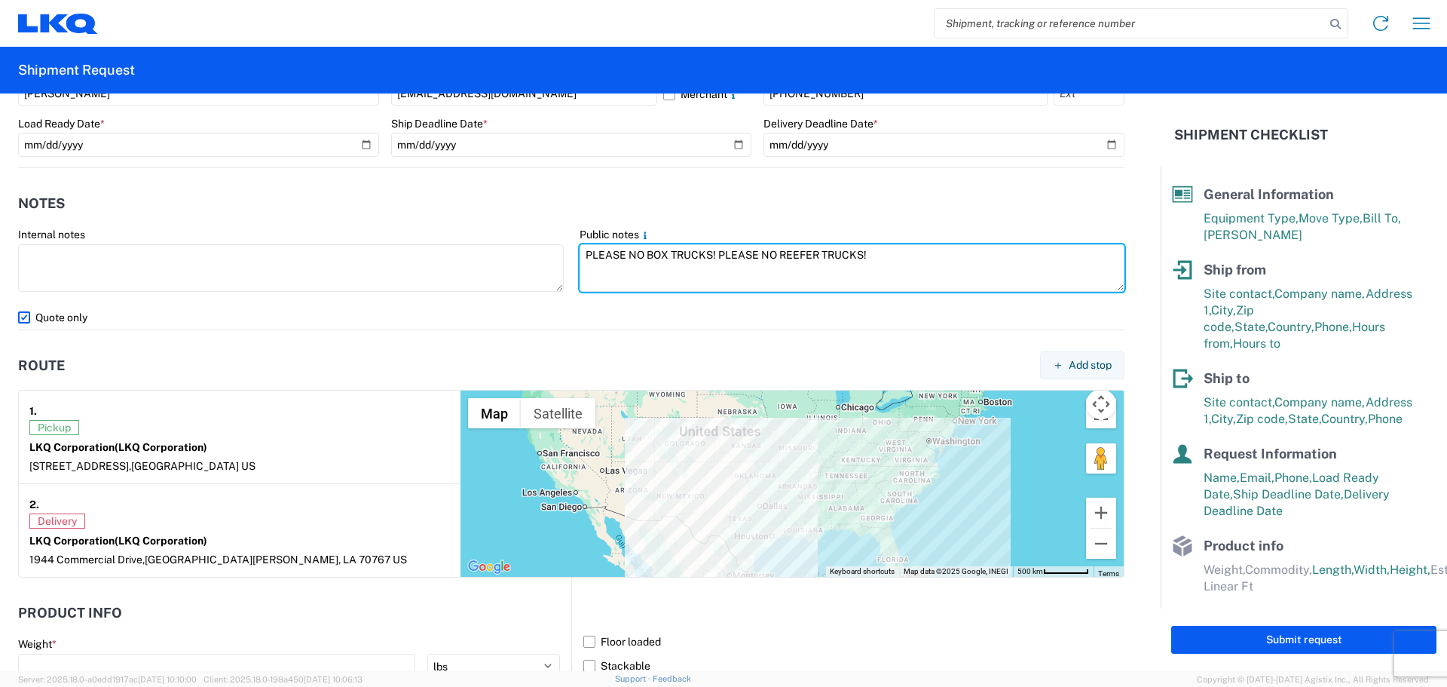
paste textarea "SKID 1 77.0 44.0 84.0 610.0 SKID 2 77.0 44.0 72.0 1310.0 SKID 3 98.0 44.0 80.0 …"
drag, startPoint x: 863, startPoint y: 253, endPoint x: 579, endPoint y: 237, distance: 284.6
click at [580, 237] on div "Public notes PLEASE NO BOX TRUCKS! PLEASE NO REEFER TRUCKS! SKID 1 77.0 44.0 84…" at bounding box center [853, 261] width 546 height 67
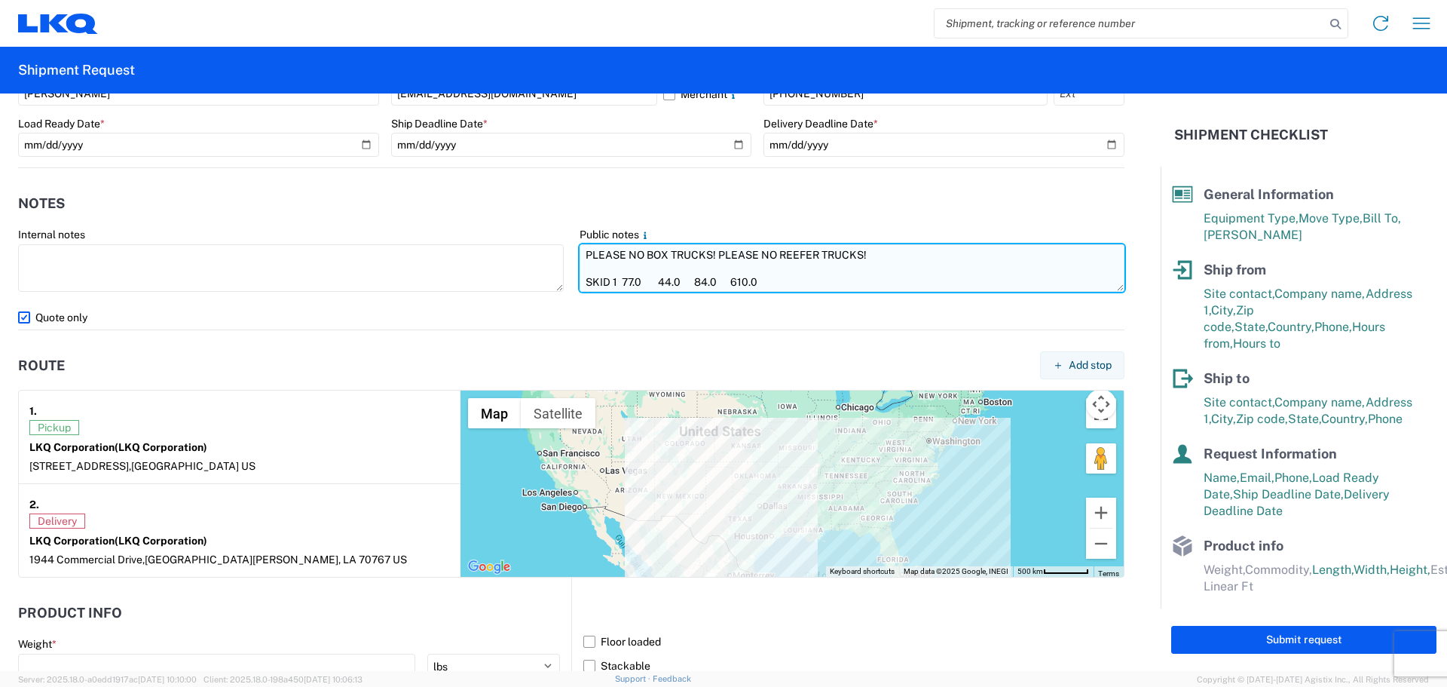
scroll to position [68, 0]
click at [808, 274] on textarea "PLEASE NO BOX TRUCKS! PLEASE NO REEFER TRUCKS! SKID 1 77.0 44.0 84.0 610.0 SKID…" at bounding box center [853, 267] width 546 height 47
paste textarea "PLEASE NO BOX TRUCKS! PLEASE NO REEFER TRUCKS!"
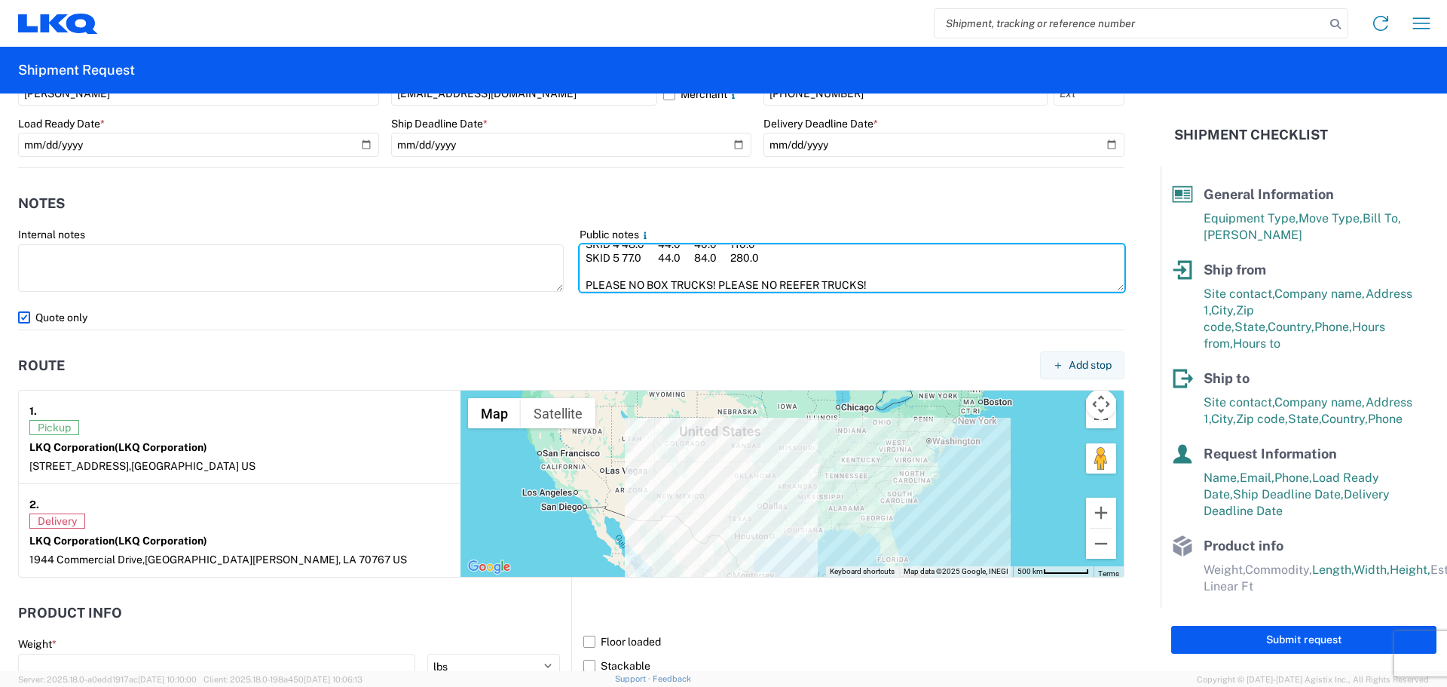
scroll to position [980, 0]
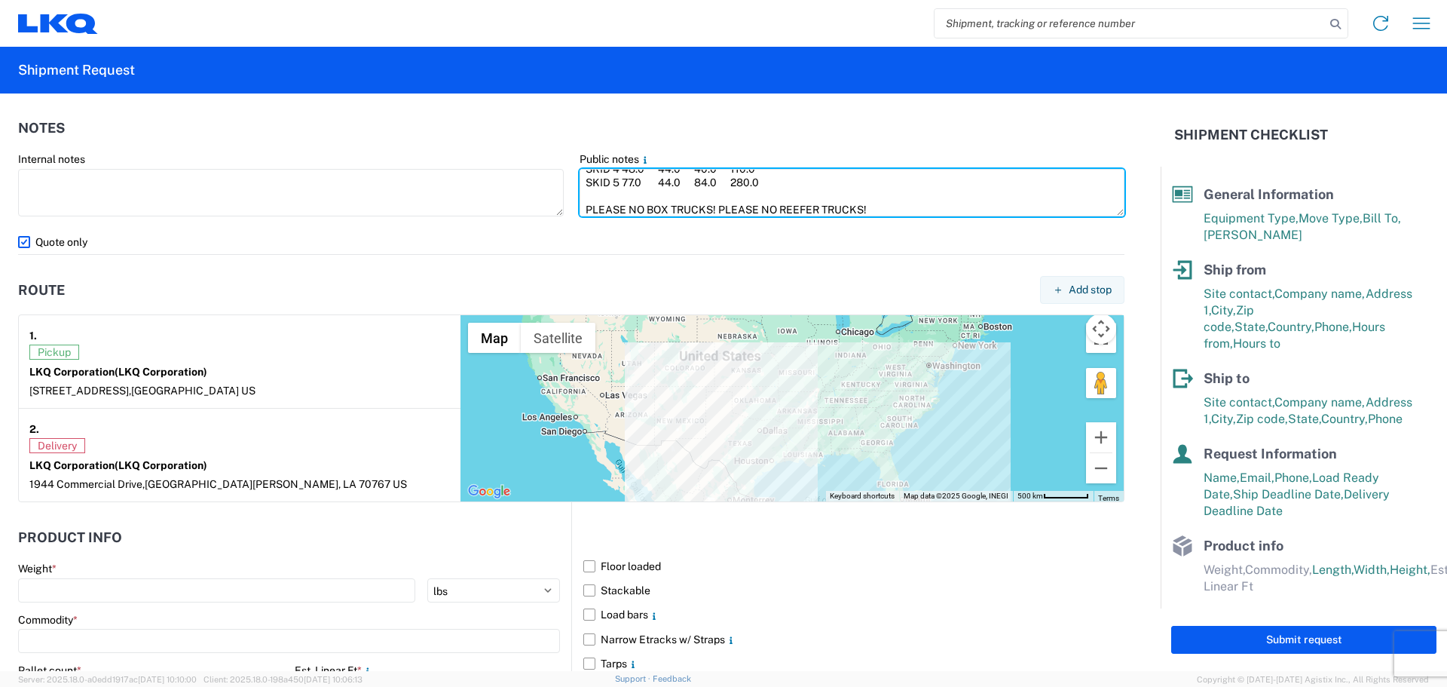
type textarea "PLEASE NO BOX TRUCKS! PLEASE NO REEFER TRUCKS! SKID 1 77.0 44.0 84.0 610.0 SKID…"
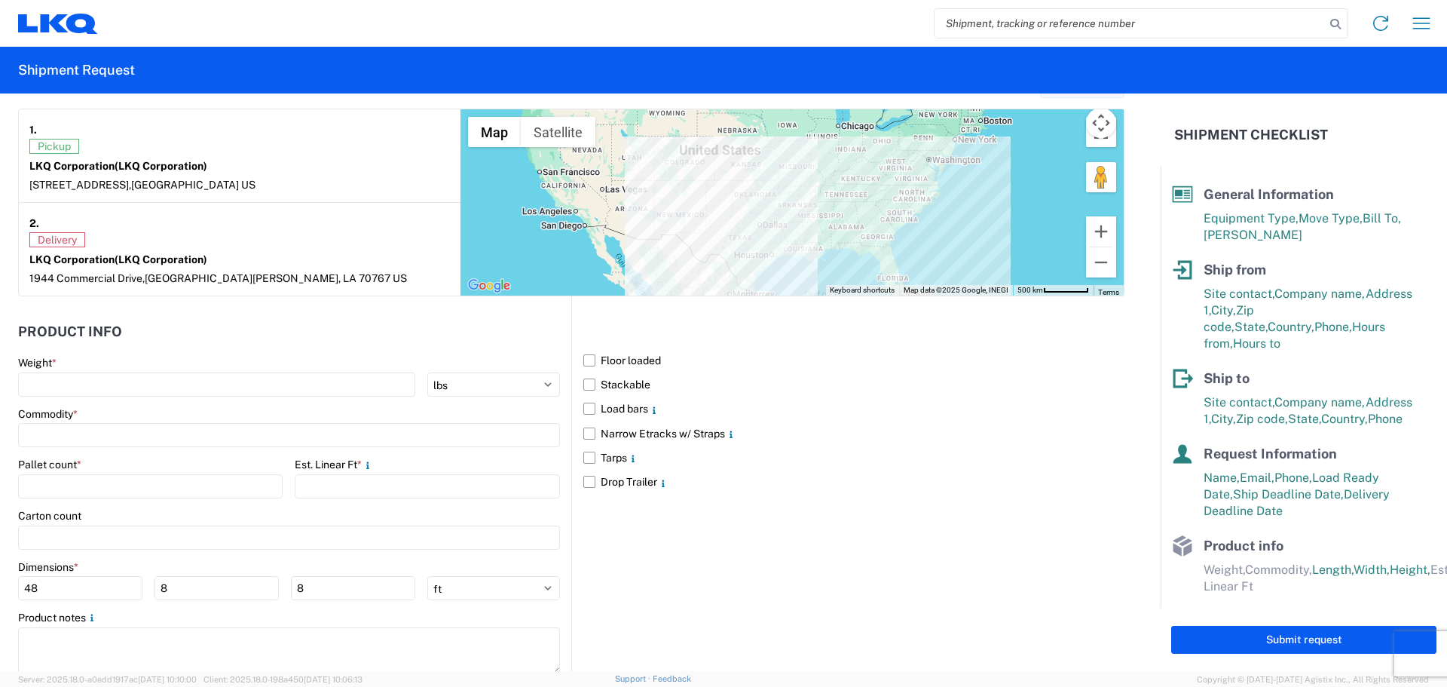
scroll to position [1231, 0]
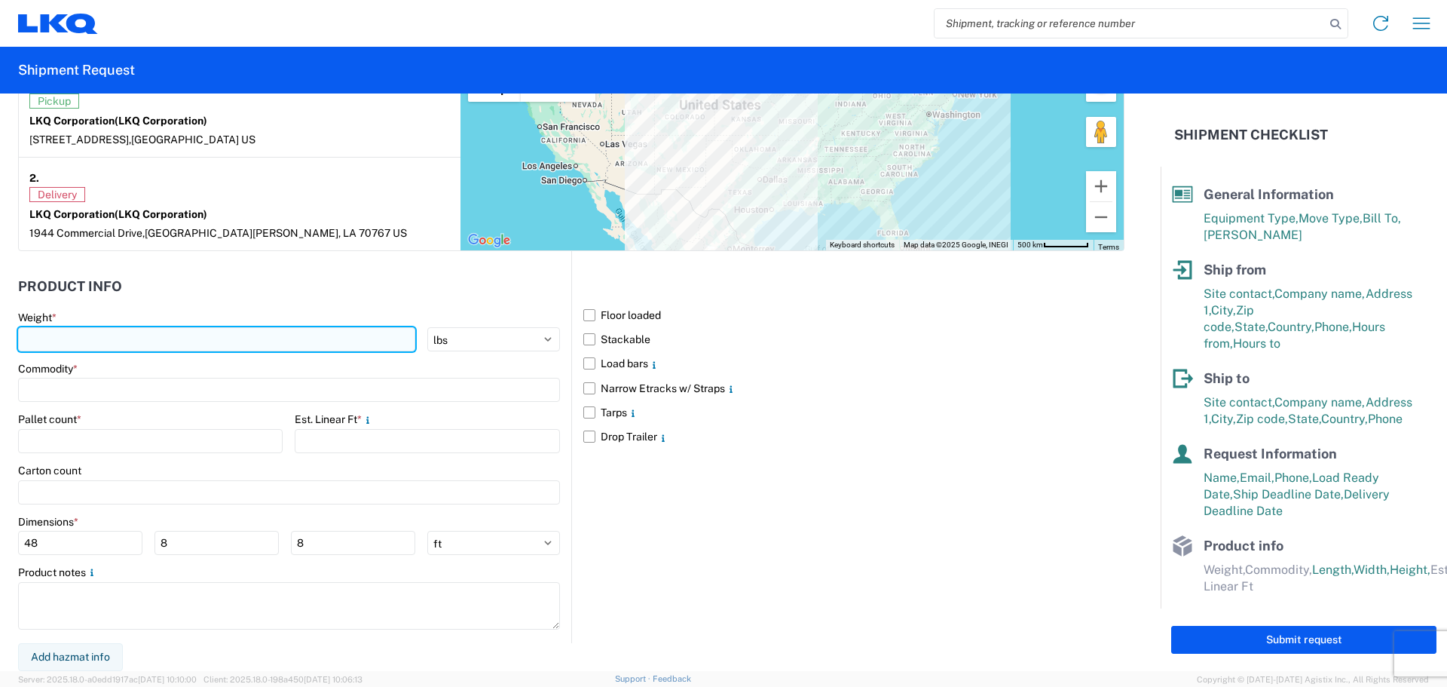
click at [276, 340] on input "number" at bounding box center [216, 339] width 397 height 24
type input "2830"
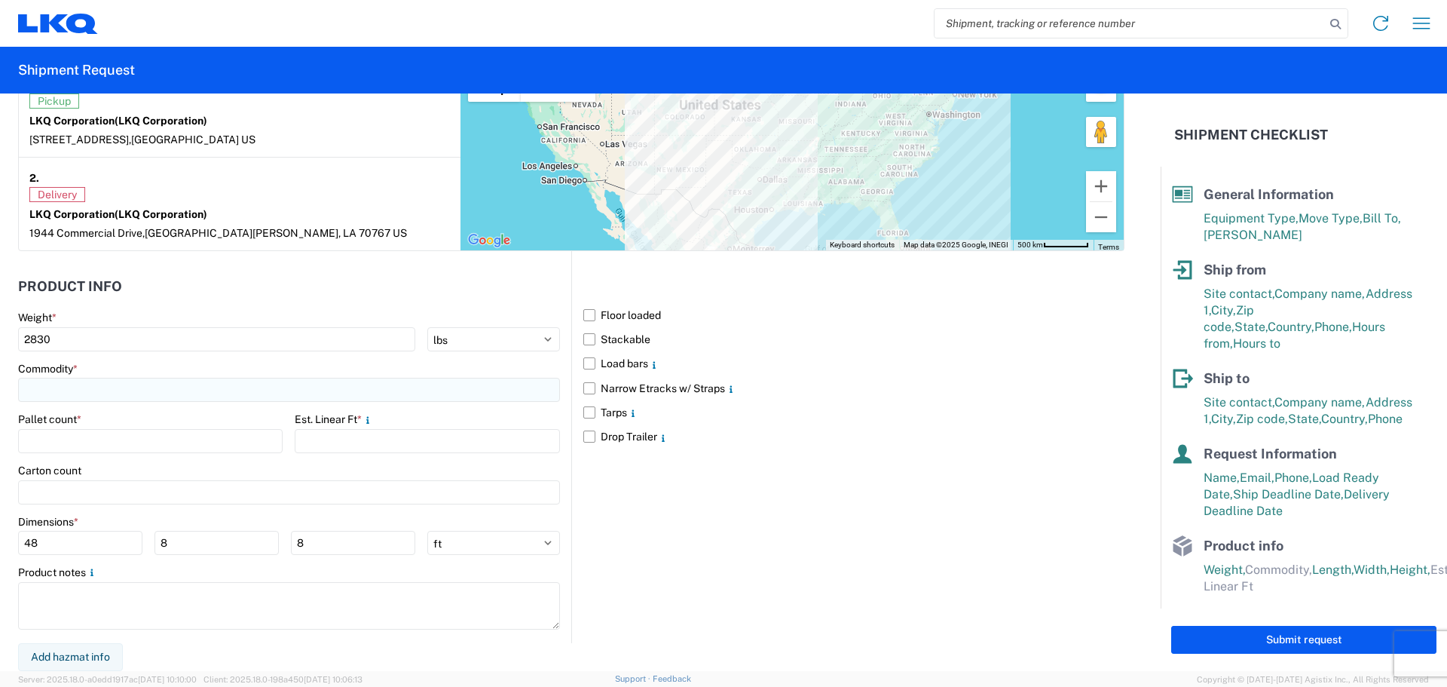
click at [86, 401] on input at bounding box center [289, 390] width 542 height 24
click at [90, 435] on input at bounding box center [154, 427] width 246 height 24
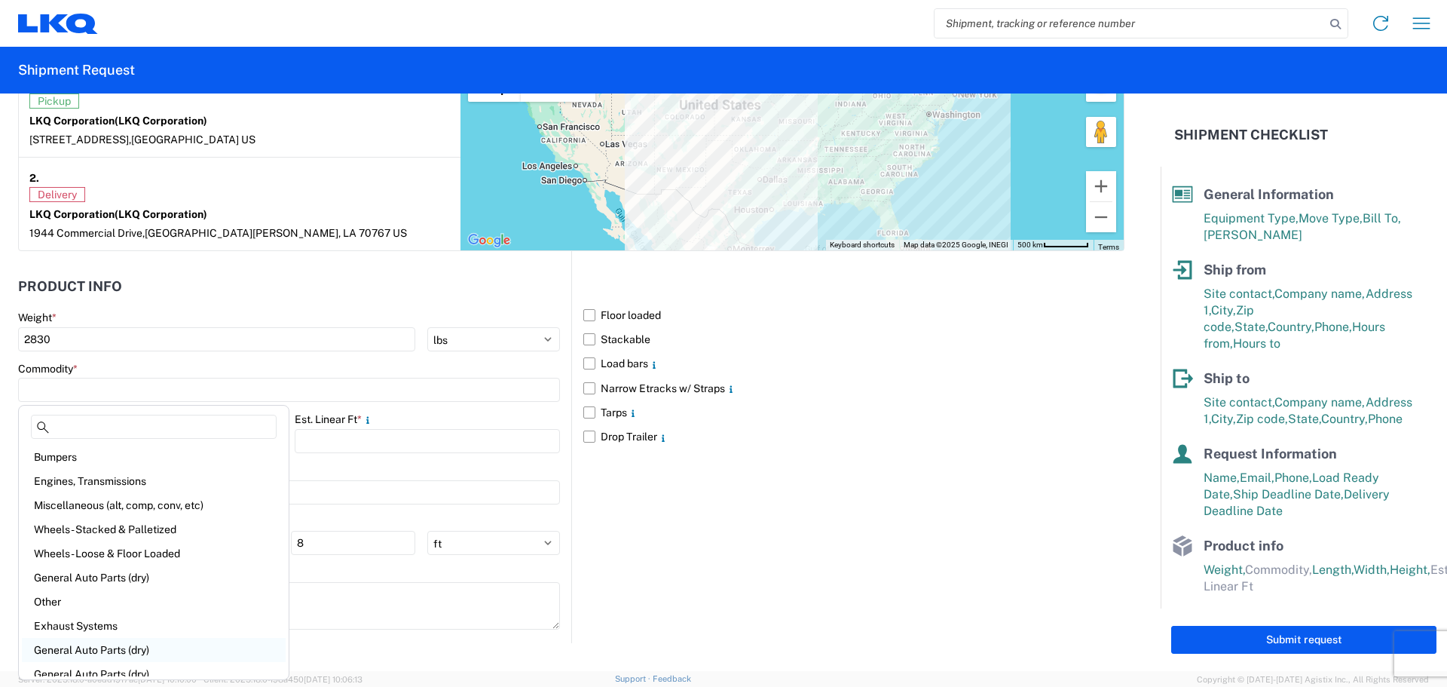
click at [158, 647] on div "General Auto Parts (dry)" at bounding box center [154, 650] width 264 height 24
type input "General Auto Parts (dry)"
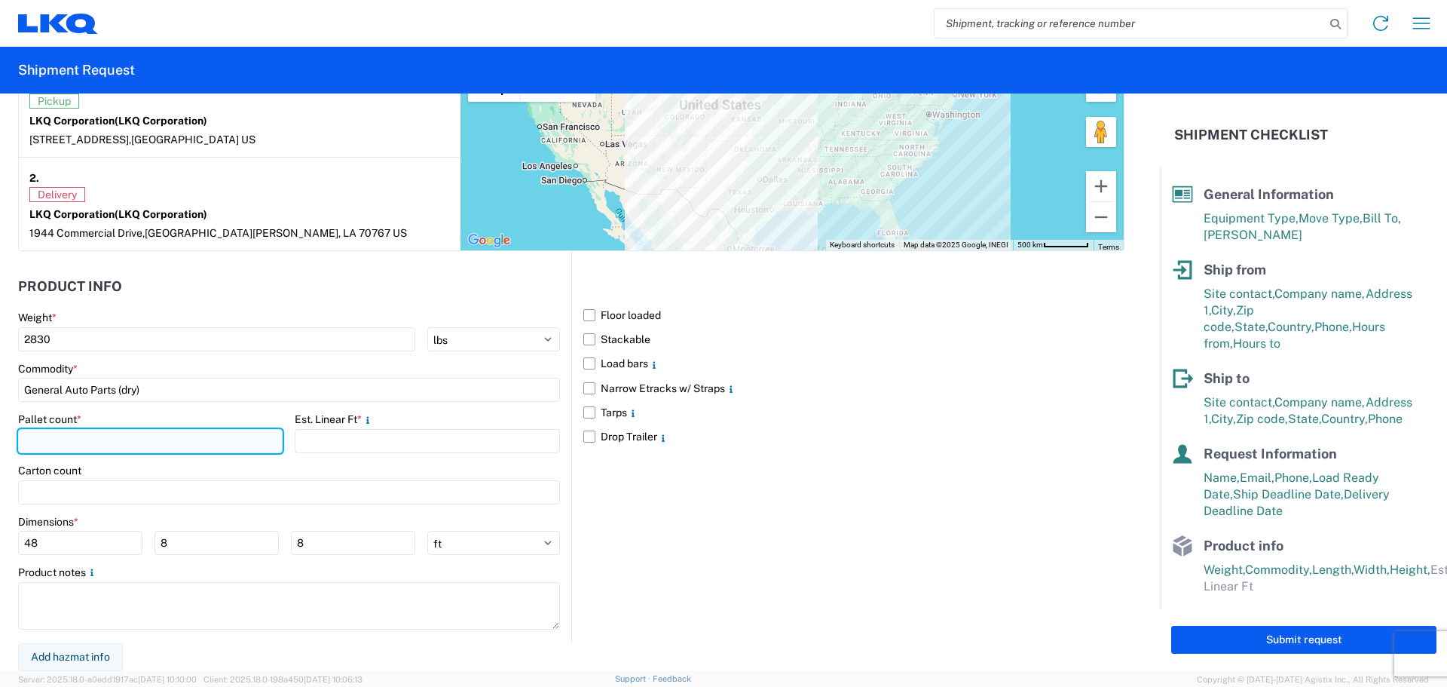
click at [119, 445] on input "number" at bounding box center [150, 441] width 265 height 24
type input "5"
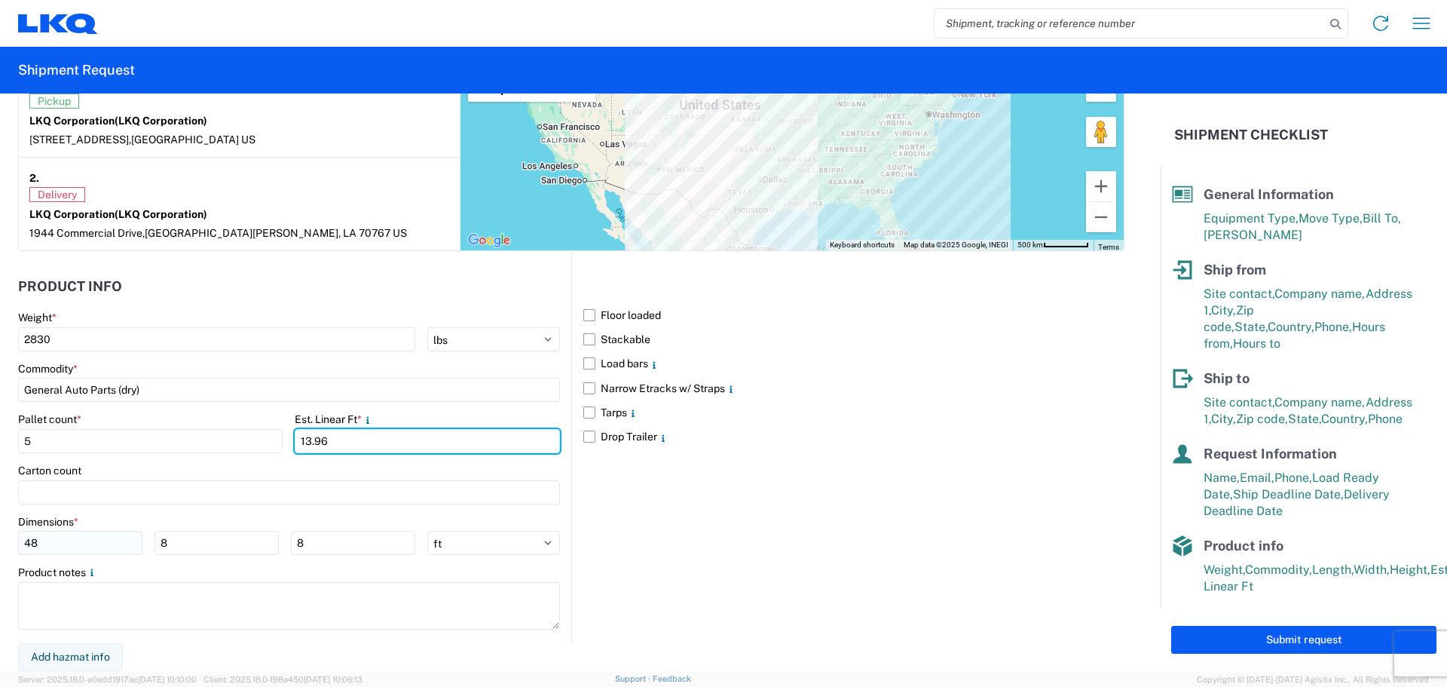
type input "13.96"
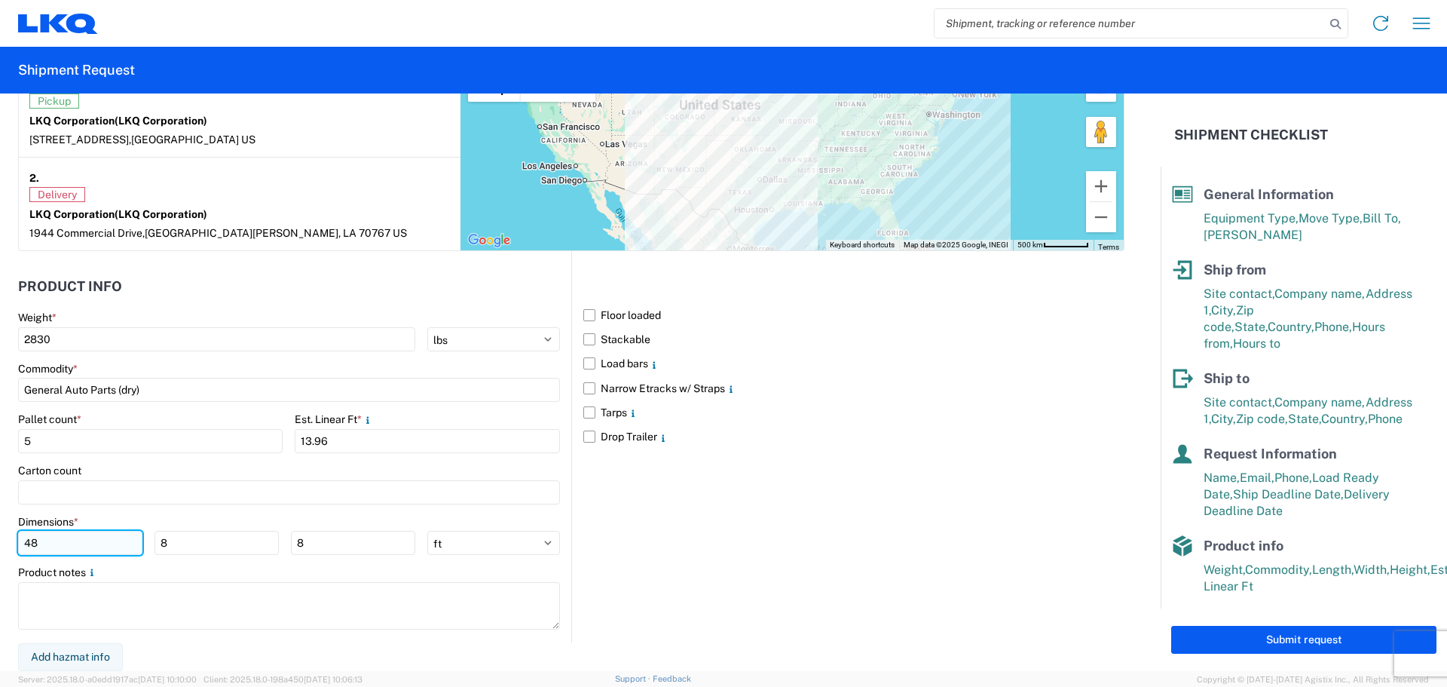
click at [94, 548] on input "48" at bounding box center [80, 543] width 124 height 24
type input "4"
type input "98"
type input "40"
type input "4"
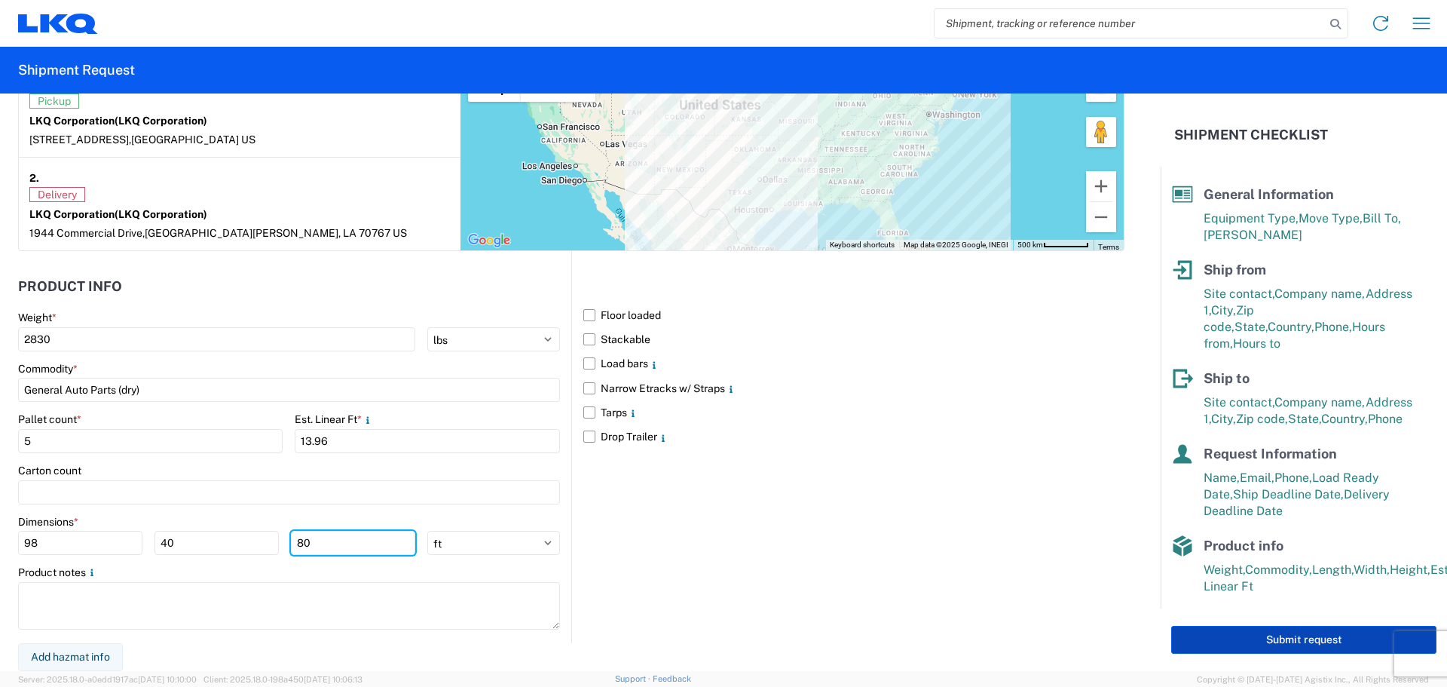
type input "80"
click at [1304, 644] on button "Submit request" at bounding box center [1303, 640] width 265 height 28
select select "US"
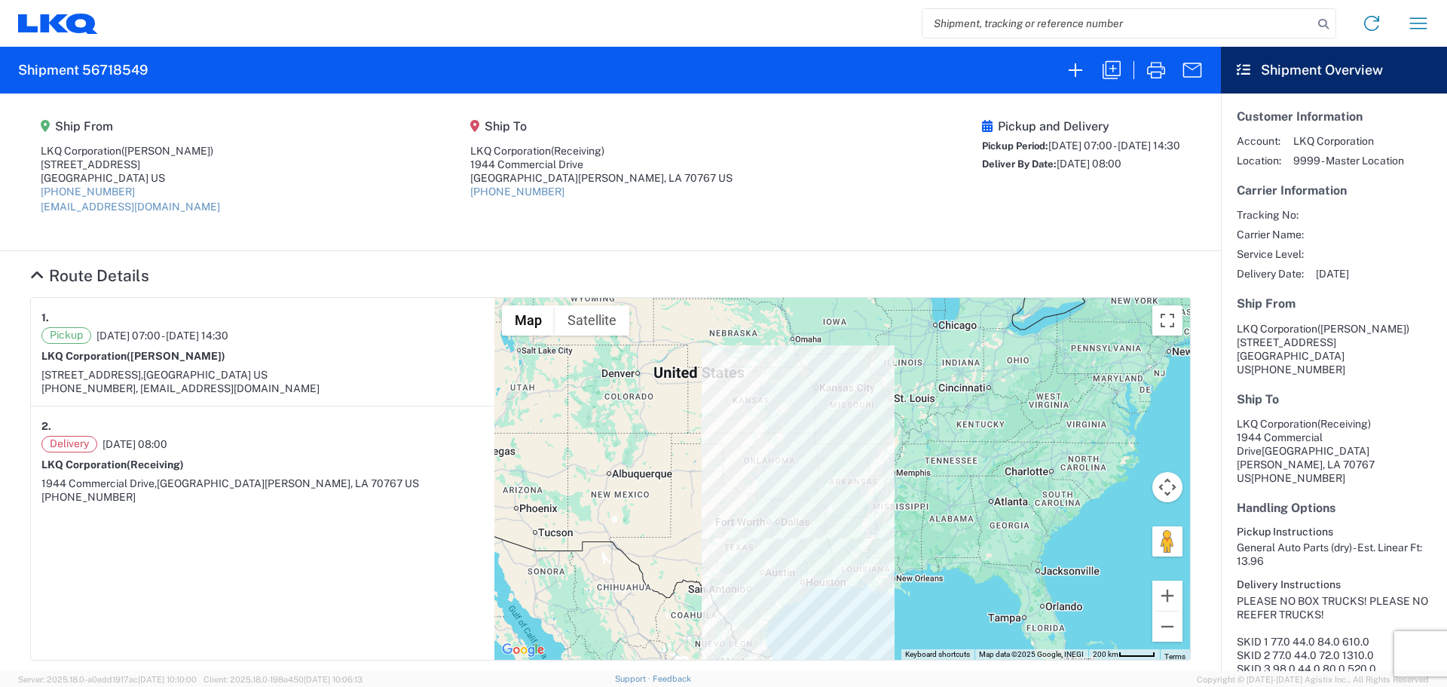
click at [775, 52] on agx-form-header "Shipment 56718549" at bounding box center [610, 70] width 1221 height 47
click at [1155, 70] on icon "button" at bounding box center [1156, 70] width 24 height 24
